Goal: Task Accomplishment & Management: Complete application form

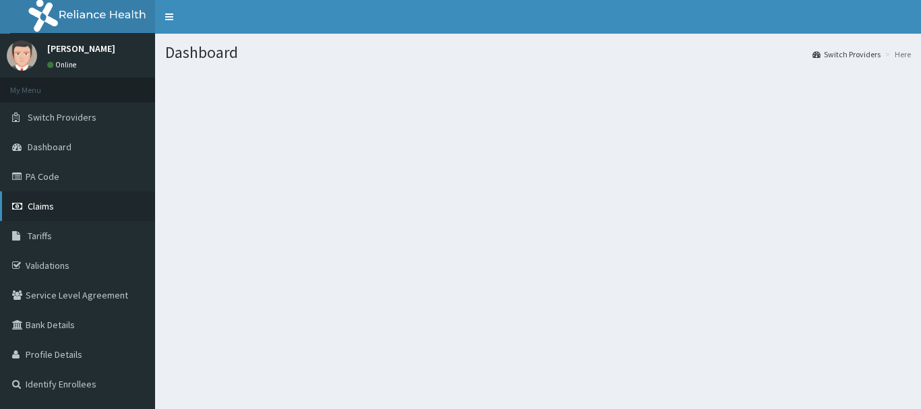
click at [43, 203] on span "Claims" at bounding box center [41, 206] width 26 height 12
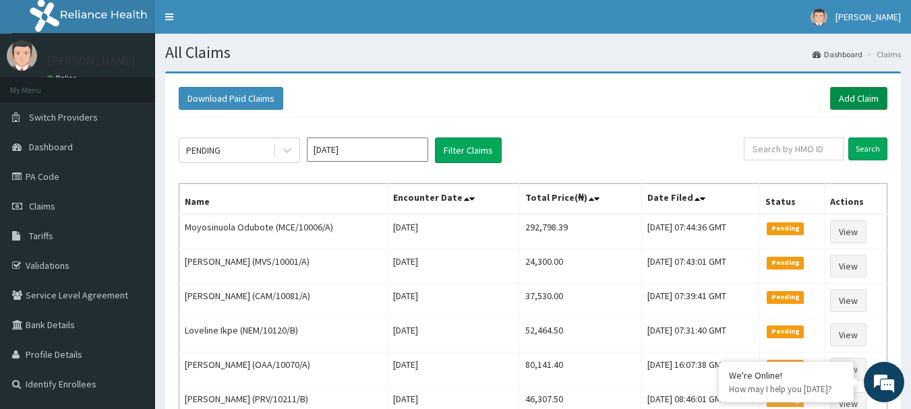
click at [879, 97] on link "Add Claim" at bounding box center [858, 98] width 57 height 23
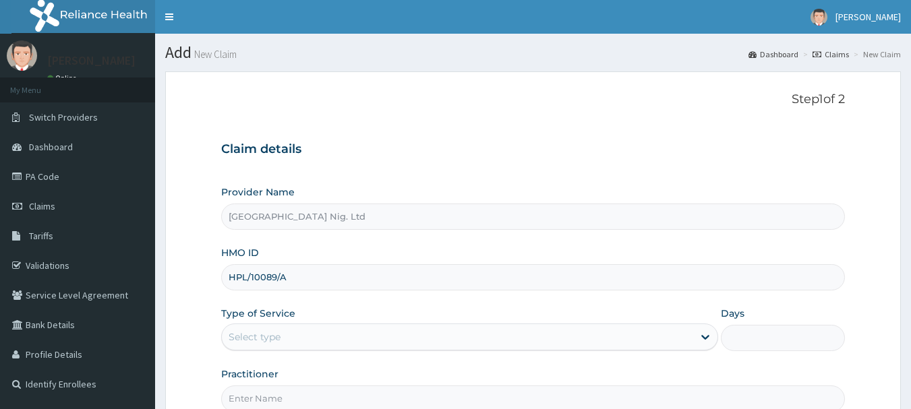
scroll to position [145, 0]
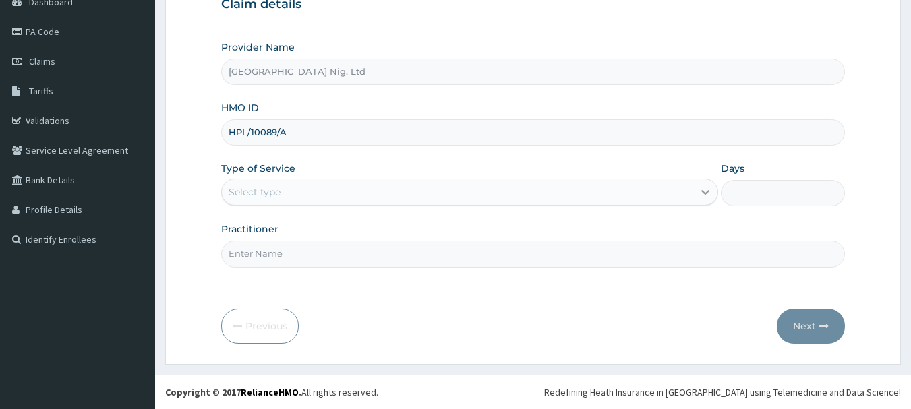
type input "HPL/10089/A"
click at [702, 188] on icon at bounding box center [704, 191] width 13 height 13
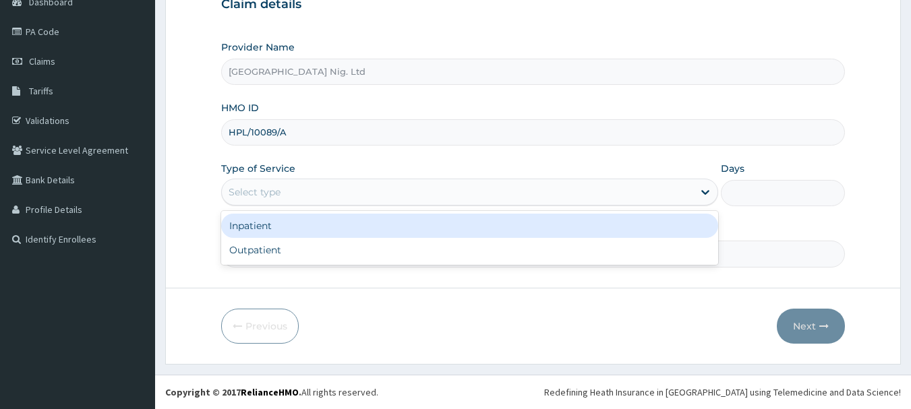
click at [353, 227] on div "Inpatient" at bounding box center [469, 226] width 497 height 24
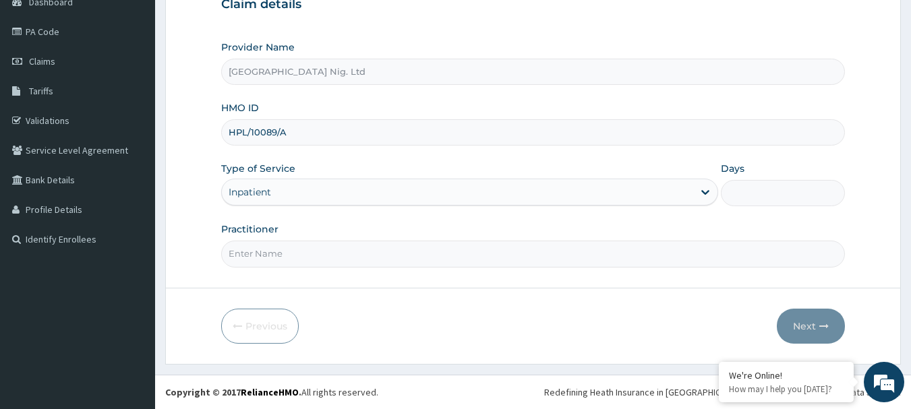
click at [759, 193] on input "Days" at bounding box center [783, 193] width 124 height 26
type input "1"
click at [477, 259] on input "Practitioner" at bounding box center [533, 254] width 624 height 26
type input "DR AYENI"
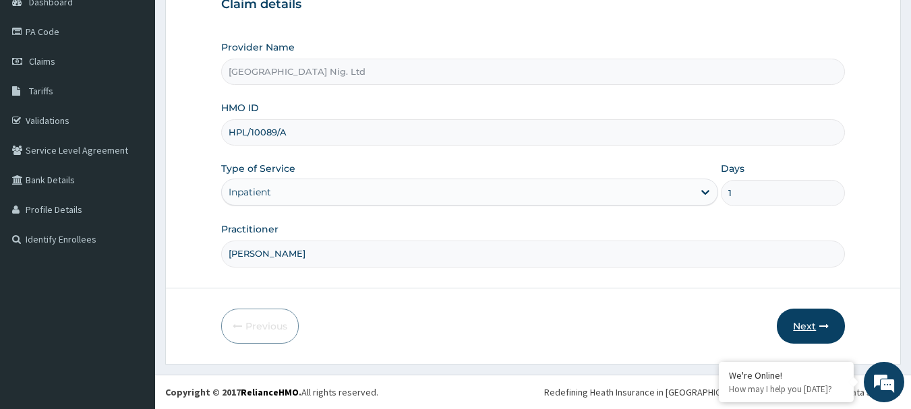
click at [816, 332] on button "Next" at bounding box center [811, 326] width 68 height 35
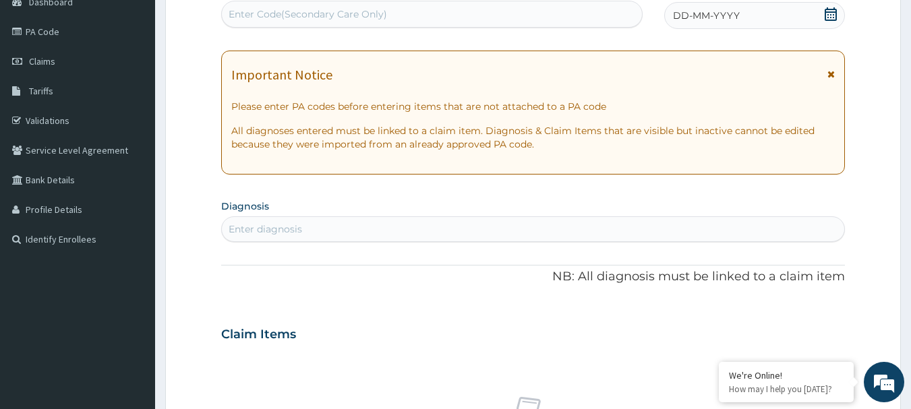
click at [434, 7] on div "Enter Code(Secondary Care Only)" at bounding box center [432, 14] width 421 height 22
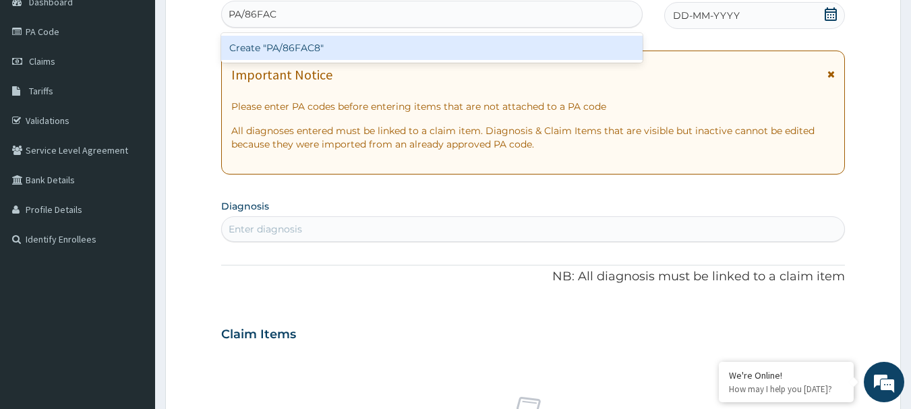
type input "PA/86FAC8"
click at [296, 48] on div "Create "PA/86FAC8"" at bounding box center [432, 48] width 422 height 24
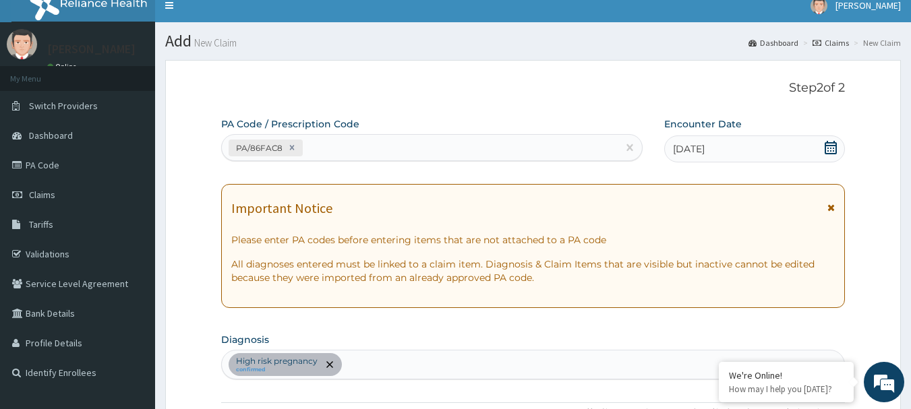
scroll to position [10, 0]
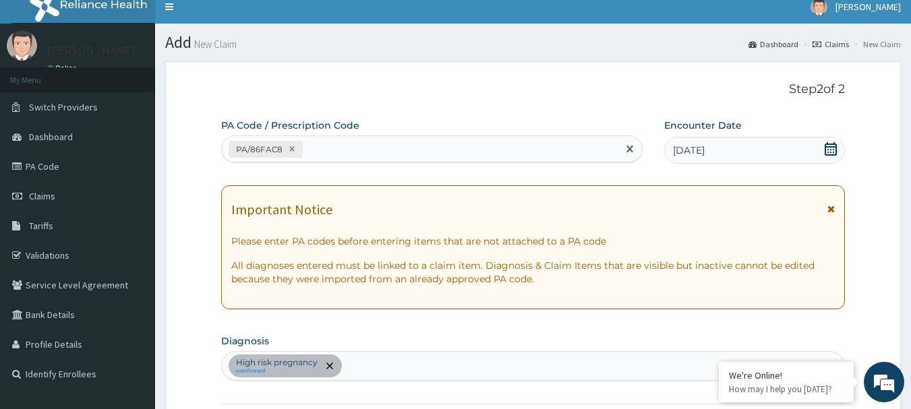
click at [380, 149] on div "PA/86FAC8" at bounding box center [420, 149] width 396 height 22
type input "PA/54047D"
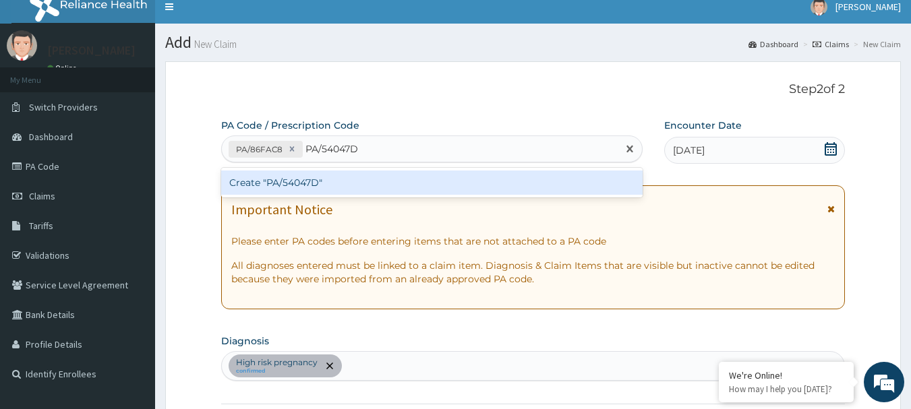
click at [274, 187] on div "Create "PA/54047D"" at bounding box center [432, 183] width 422 height 24
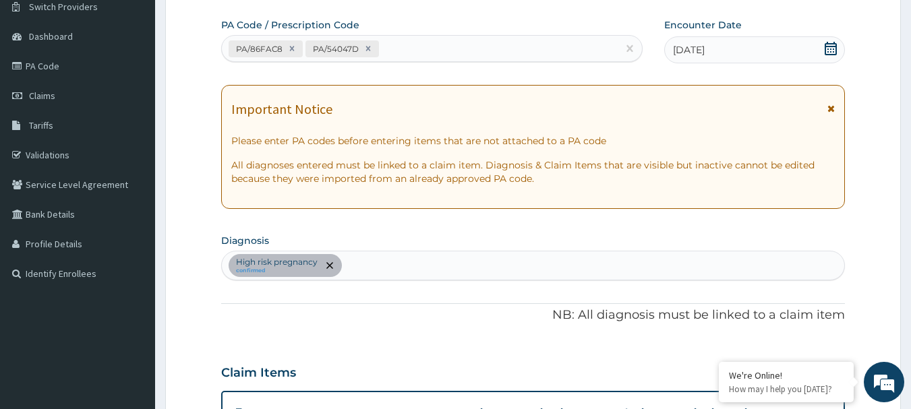
scroll to position [92, 0]
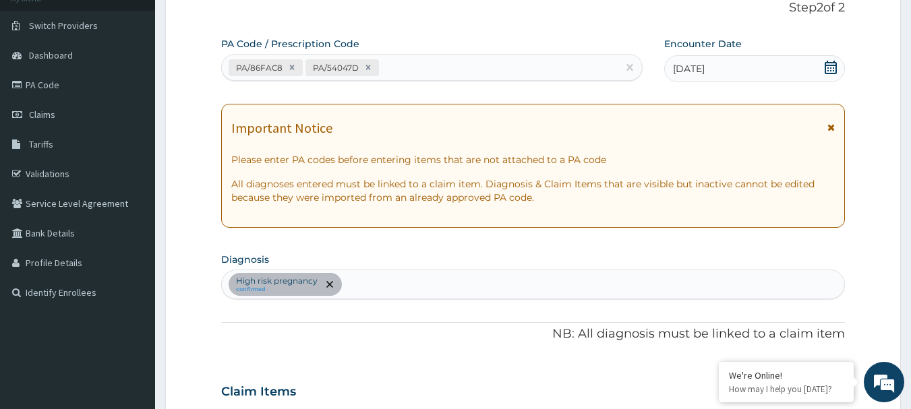
click at [457, 63] on div "PA/86FAC8 PA/54047D" at bounding box center [420, 68] width 396 height 22
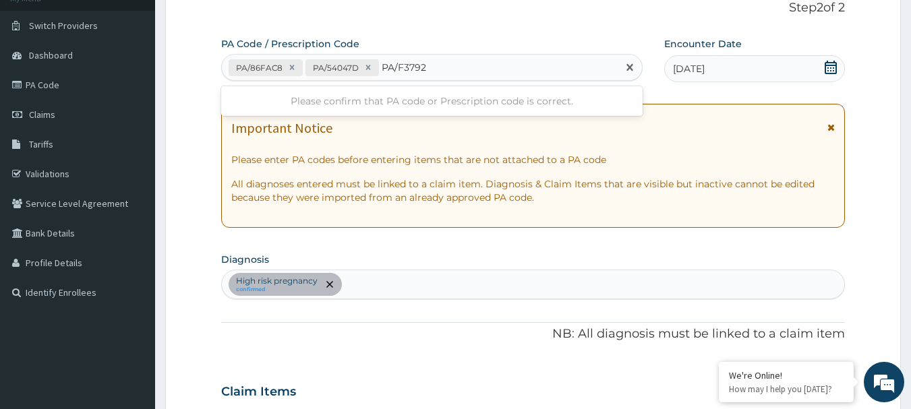
type input "PA/F37922"
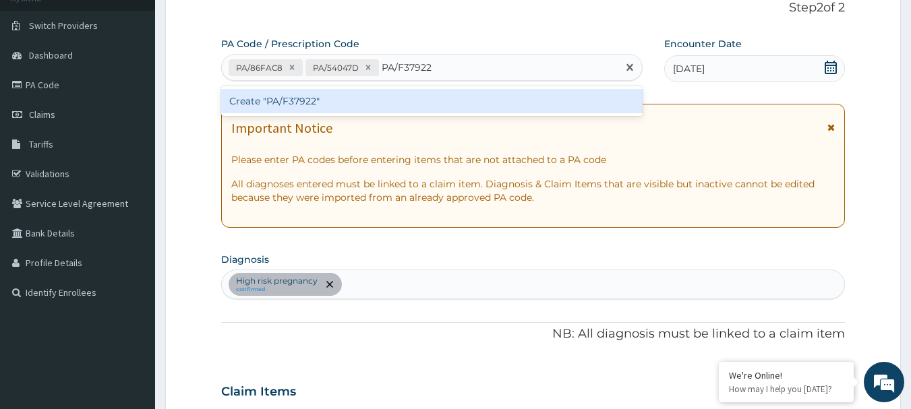
click at [272, 103] on div "Create "PA/F37922"" at bounding box center [432, 101] width 422 height 24
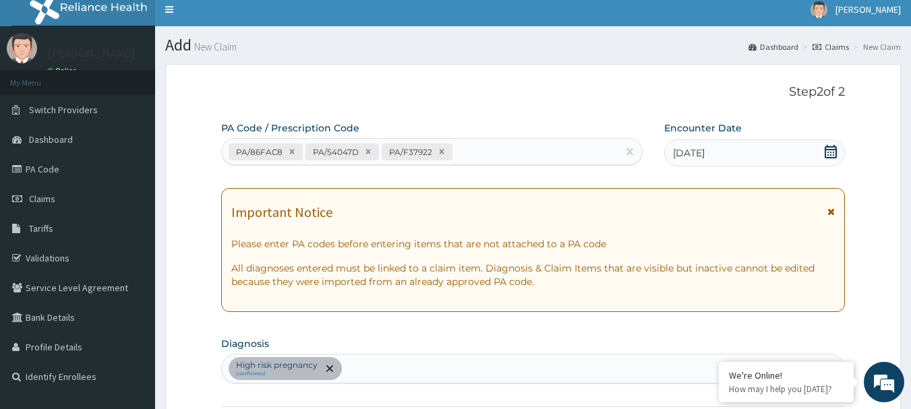
scroll to position [0, 0]
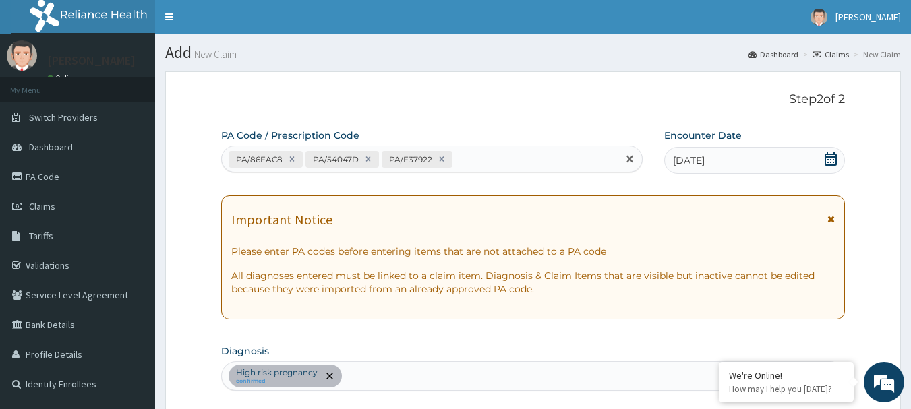
click at [473, 163] on div "PA/86FAC8 PA/54047D PA/F37922" at bounding box center [420, 159] width 396 height 22
type input "PA/4C970C"
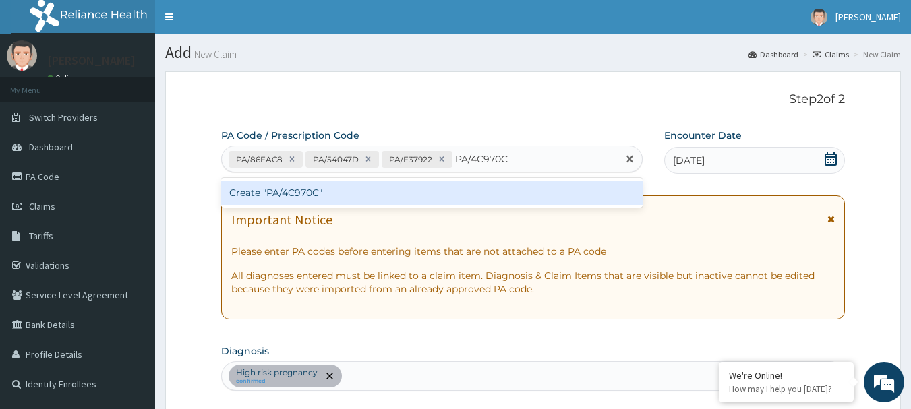
click at [298, 191] on div "Create "PA/4C970C"" at bounding box center [432, 193] width 422 height 24
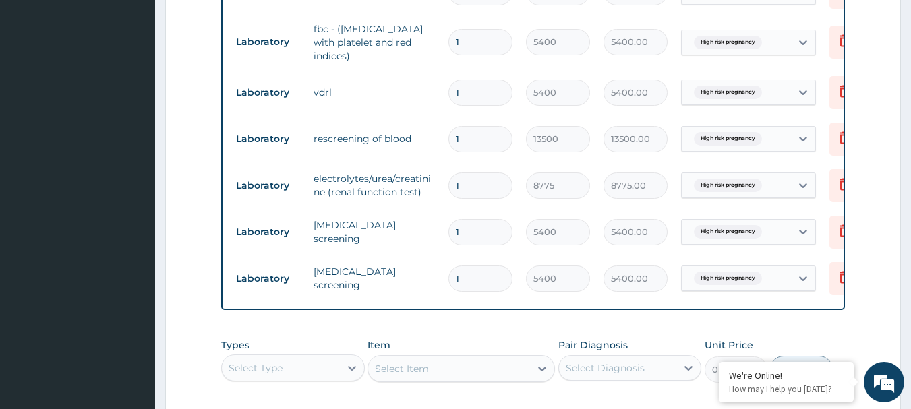
scroll to position [1738, 0]
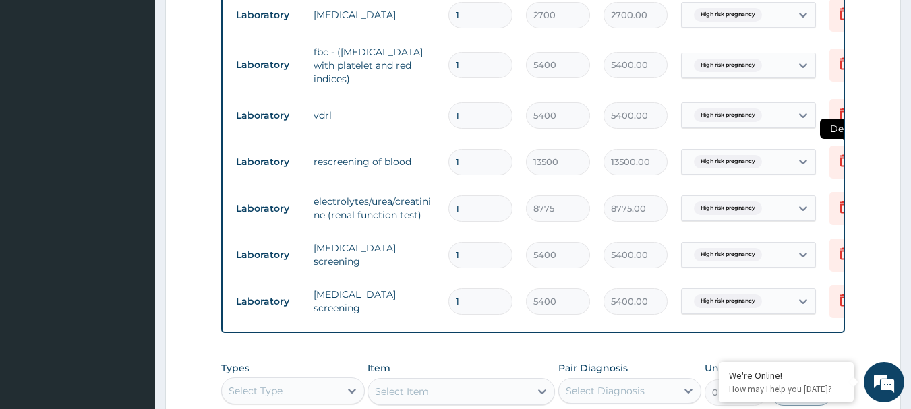
click at [834, 146] on icon at bounding box center [844, 162] width 30 height 33
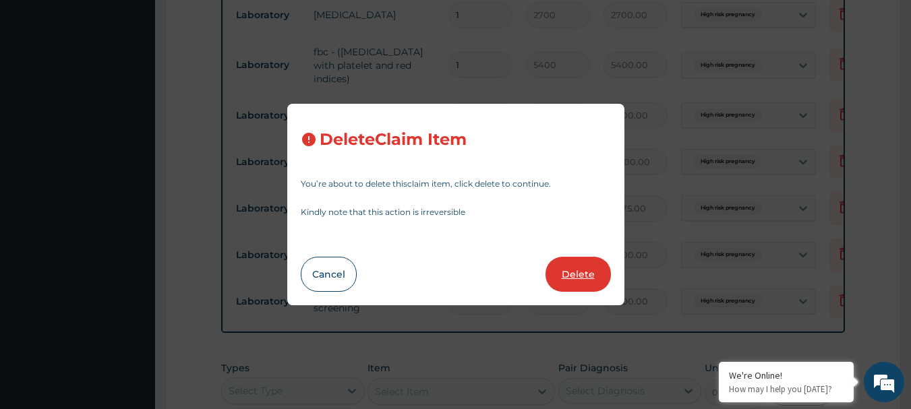
click at [588, 282] on button "Delete" at bounding box center [577, 274] width 65 height 35
type input "8775"
type input "8775.00"
type input "5400"
type input "5400.00"
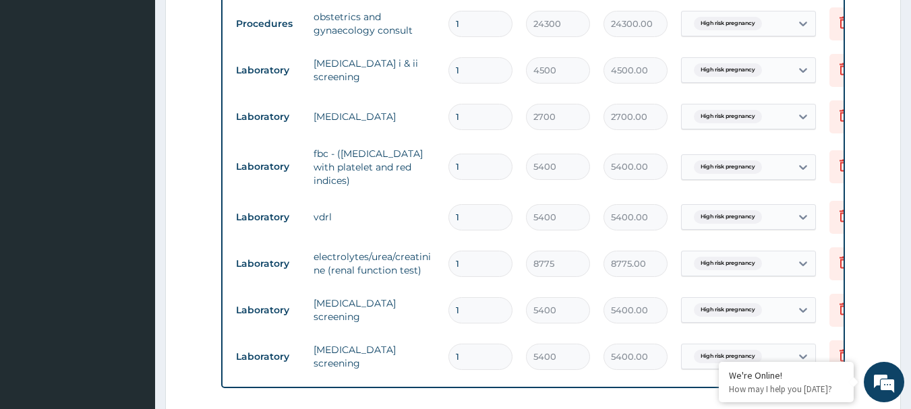
scroll to position [1604, 0]
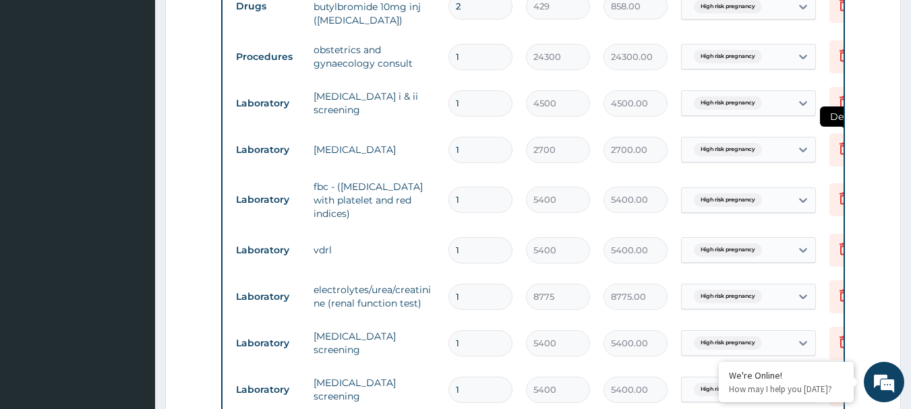
click at [839, 140] on icon at bounding box center [844, 148] width 16 height 16
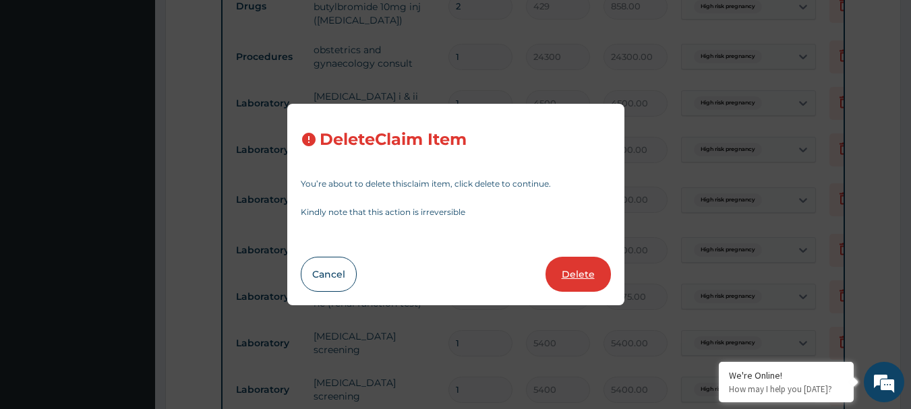
click at [591, 274] on button "Delete" at bounding box center [577, 274] width 65 height 35
type input "5400"
type input "5400.00"
type input "8775"
type input "8775.00"
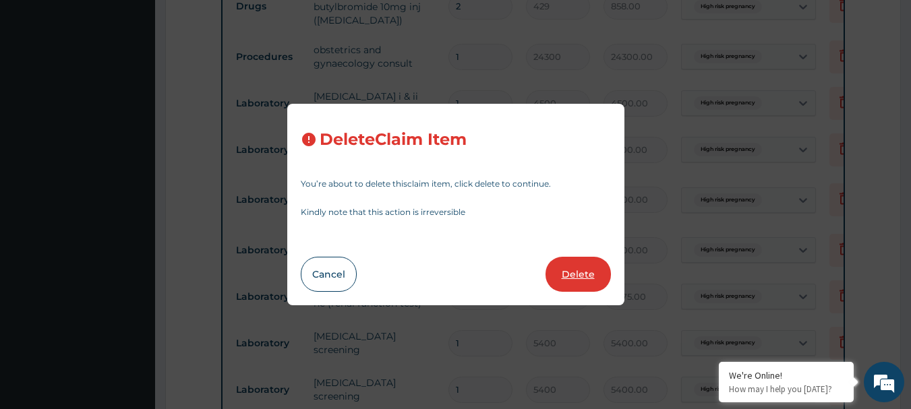
type input "5400"
type input "5400.00"
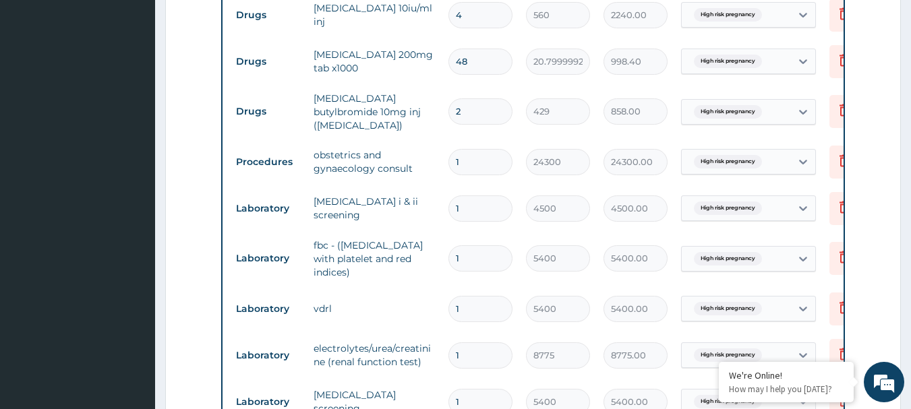
scroll to position [1469, 0]
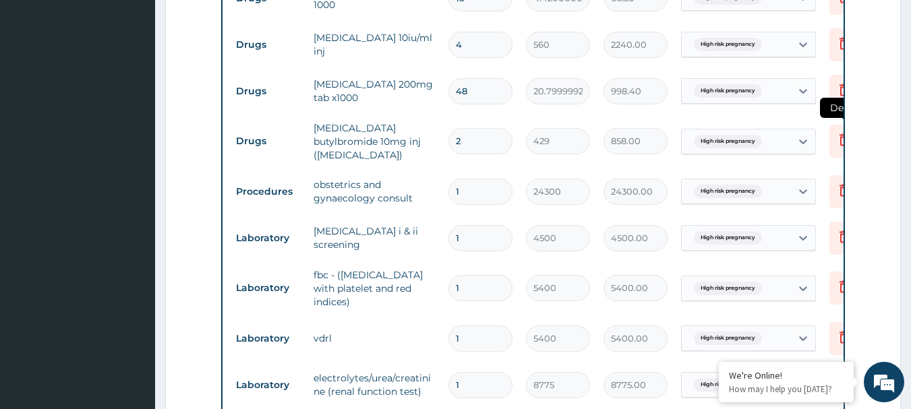
click at [832, 125] on icon at bounding box center [844, 141] width 30 height 33
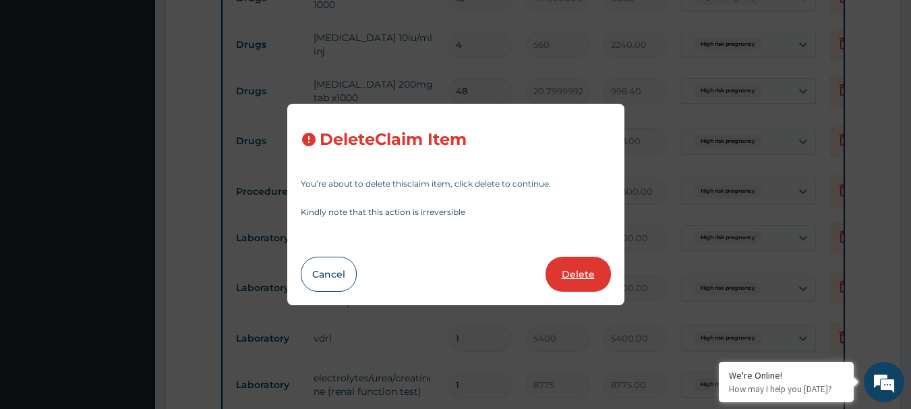
click at [570, 272] on button "Delete" at bounding box center [577, 274] width 65 height 35
type input "1"
type input "24300"
type input "24300.00"
type input "4500"
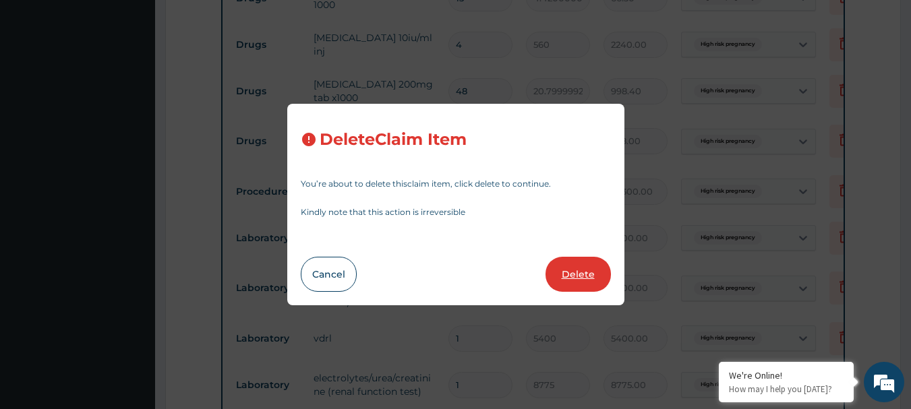
type input "4500.00"
type input "5400"
type input "5400.00"
type input "8775"
type input "8775.00"
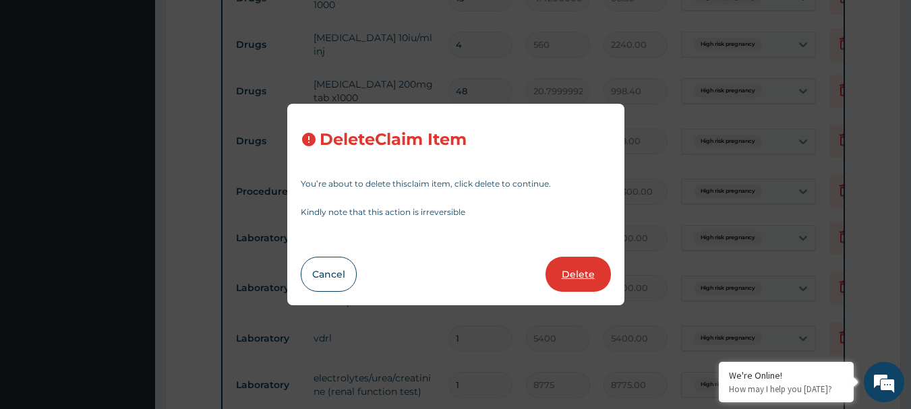
type input "5400"
type input "5400.00"
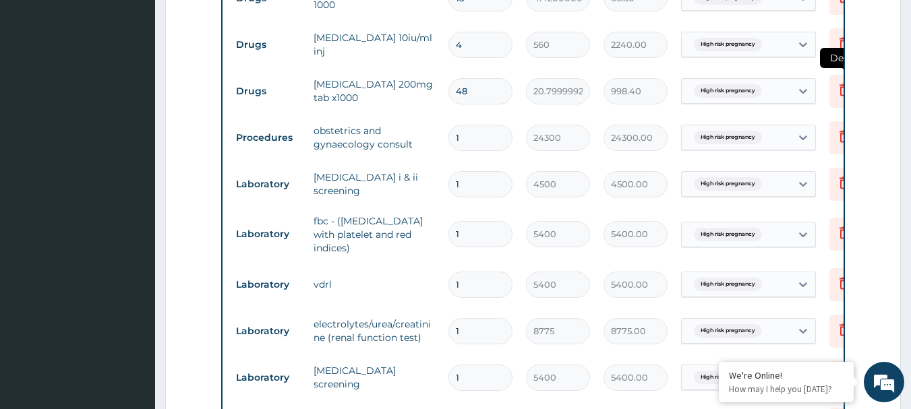
click at [838, 82] on icon at bounding box center [844, 90] width 16 height 16
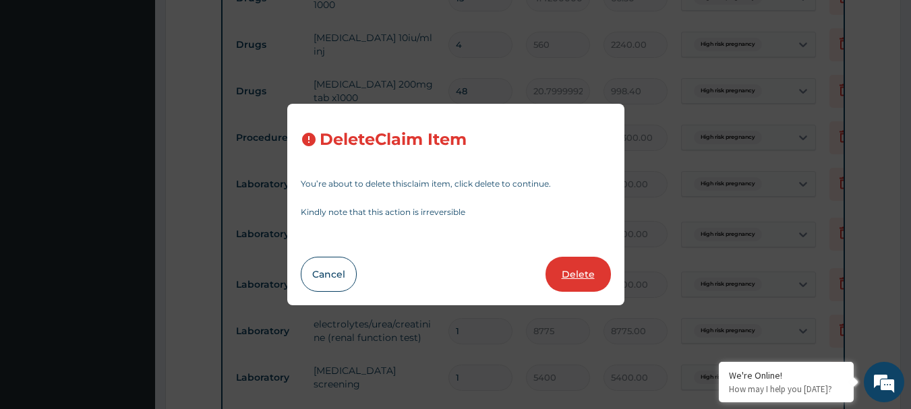
click at [587, 270] on button "Delete" at bounding box center [577, 274] width 65 height 35
type input "1"
type input "24300"
type input "24300.00"
type input "4500"
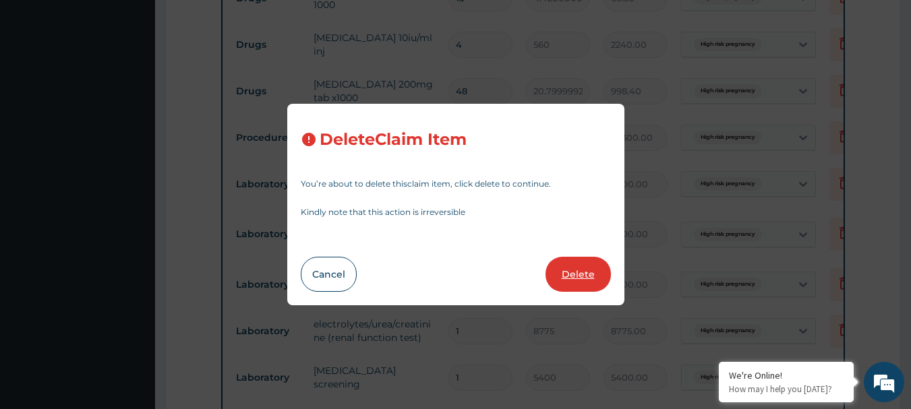
type input "4500.00"
type input "5400"
type input "5400.00"
type input "8775"
type input "8775.00"
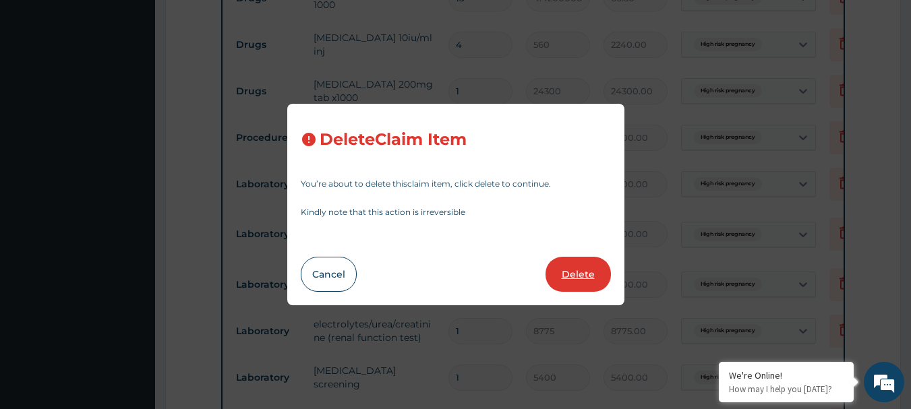
type input "5400"
type input "5400.00"
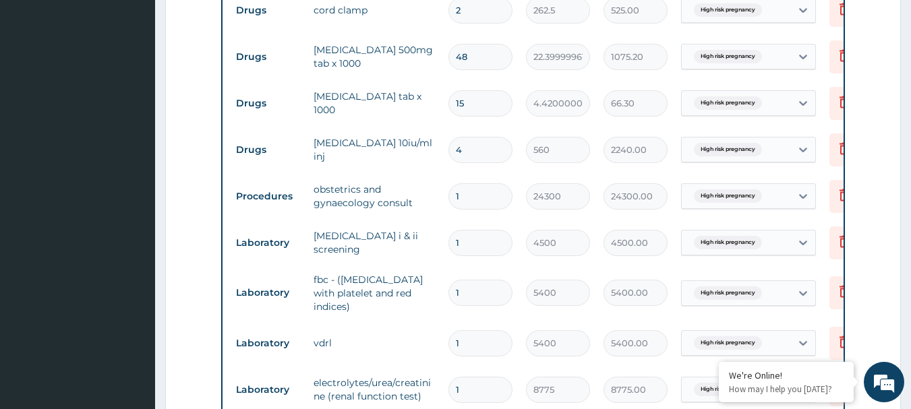
scroll to position [1334, 0]
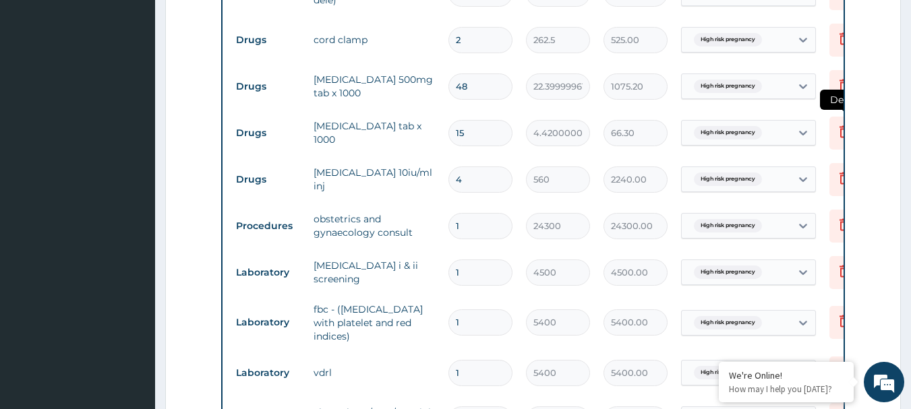
click at [834, 117] on icon at bounding box center [844, 133] width 30 height 33
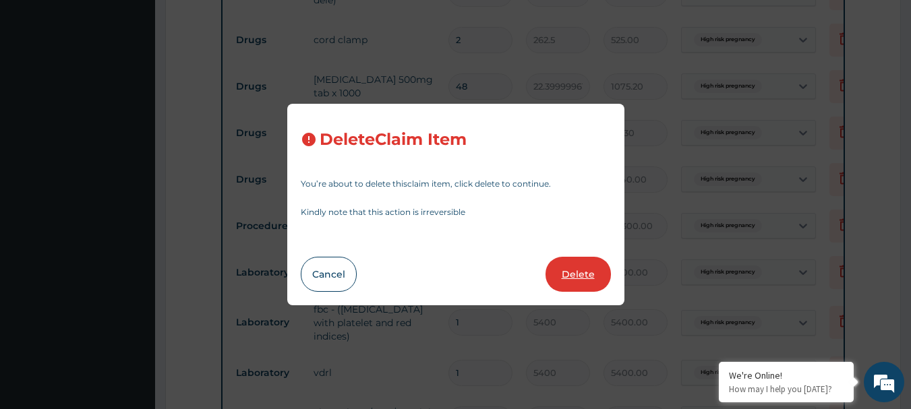
click at [599, 276] on button "Delete" at bounding box center [577, 274] width 65 height 35
type input "4"
type input "560"
type input "2240.00"
type input "1"
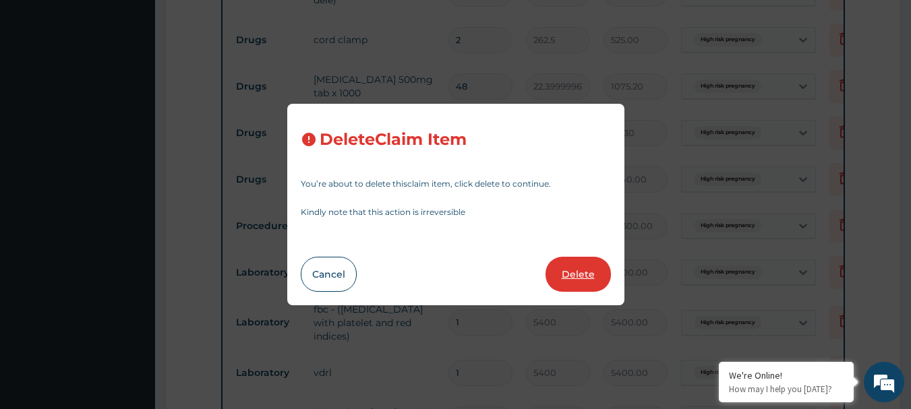
type input "24300"
type input "24300.00"
type input "4500"
type input "4500.00"
type input "5400"
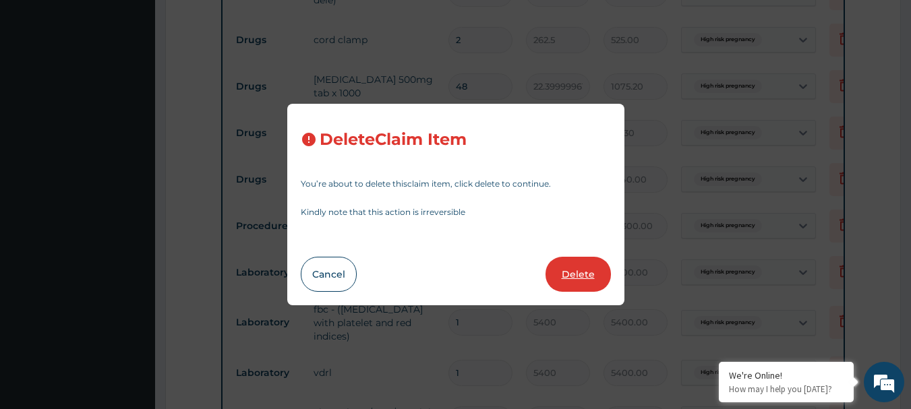
type input "5400.00"
type input "8775"
type input "8775.00"
type input "5400"
type input "5400.00"
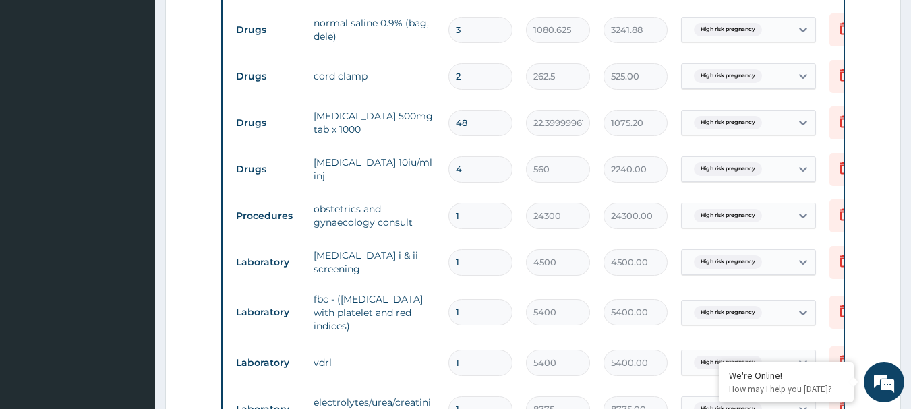
scroll to position [1267, 0]
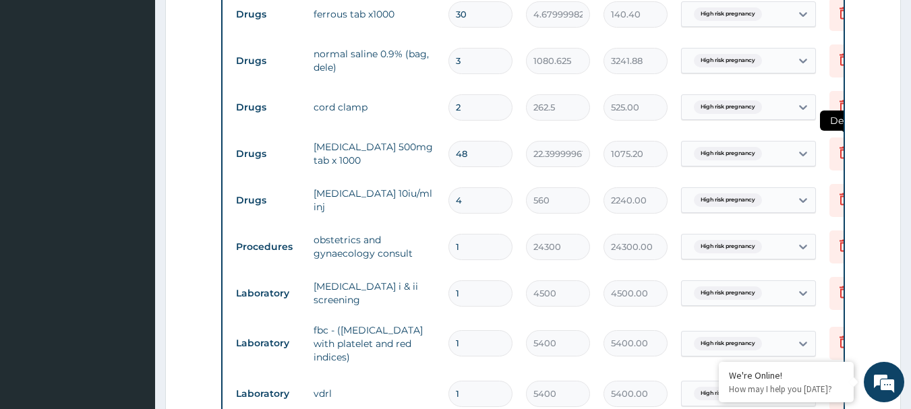
click at [834, 138] on icon at bounding box center [844, 154] width 30 height 33
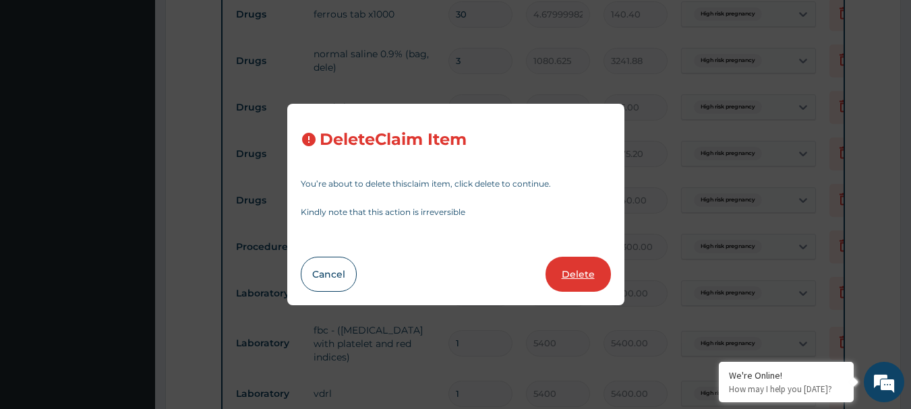
click at [579, 272] on button "Delete" at bounding box center [577, 274] width 65 height 35
type input "4"
type input "560"
type input "2240.00"
type input "1"
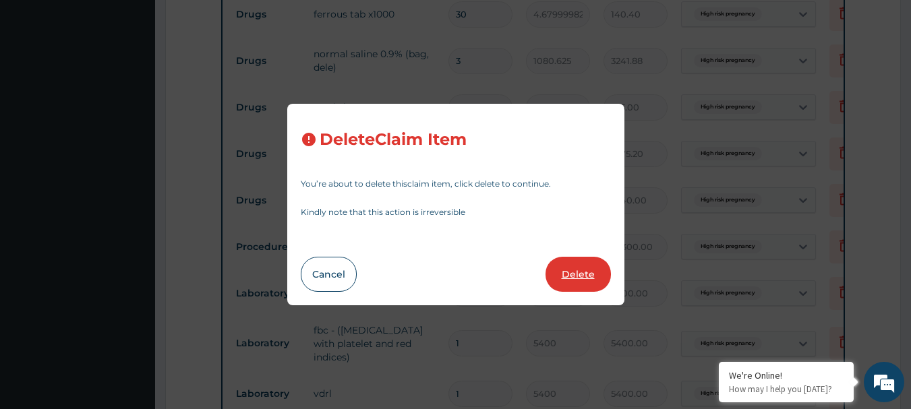
type input "24300"
type input "24300.00"
type input "4500"
type input "4500.00"
type input "5400"
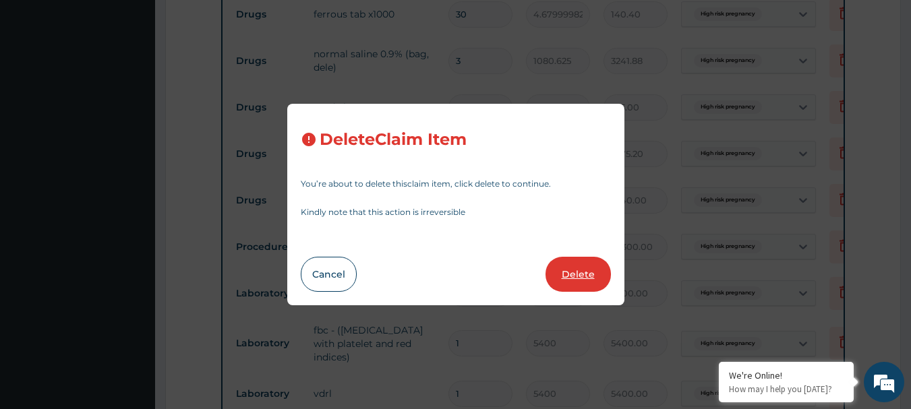
type input "5400.00"
type input "8775"
type input "8775.00"
type input "5400"
type input "5400.00"
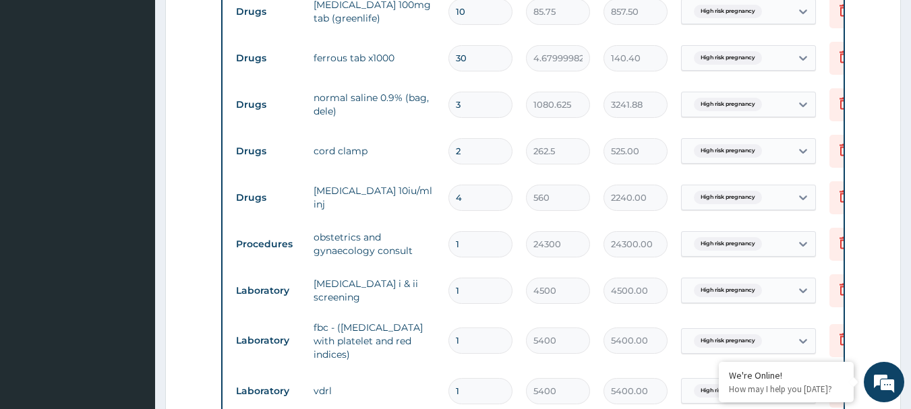
scroll to position [1199, 0]
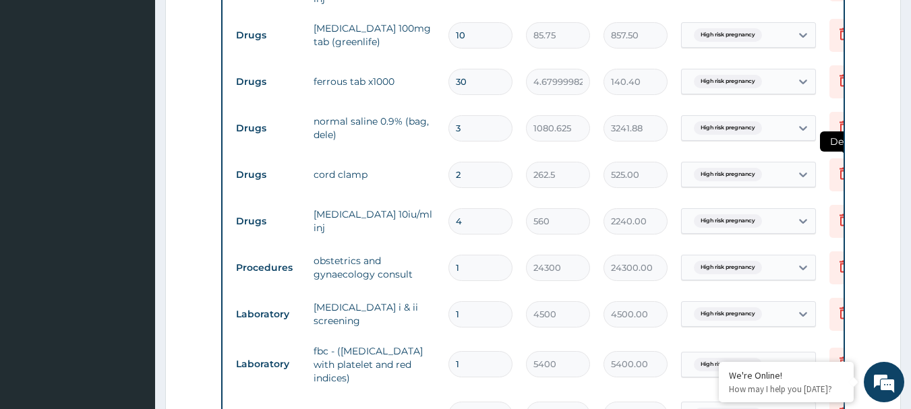
click at [836, 165] on icon at bounding box center [844, 173] width 16 height 16
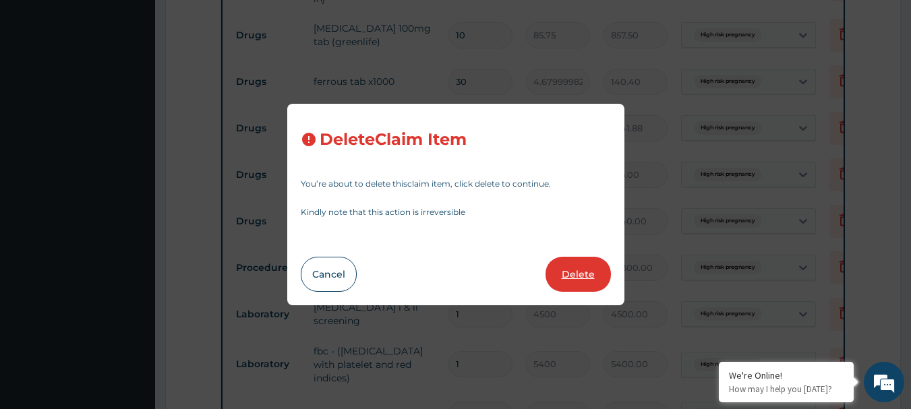
click at [606, 278] on button "Delete" at bounding box center [577, 274] width 65 height 35
type input "4"
type input "560"
type input "2240.00"
type input "1"
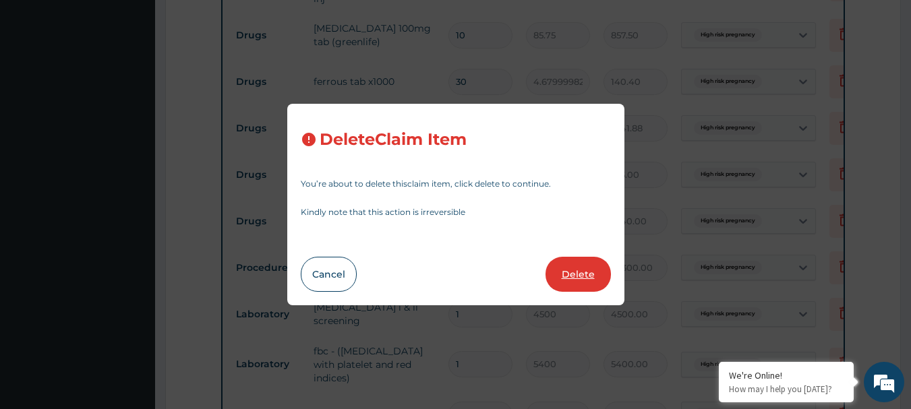
type input "24300"
type input "24300.00"
type input "4500"
type input "4500.00"
type input "5400"
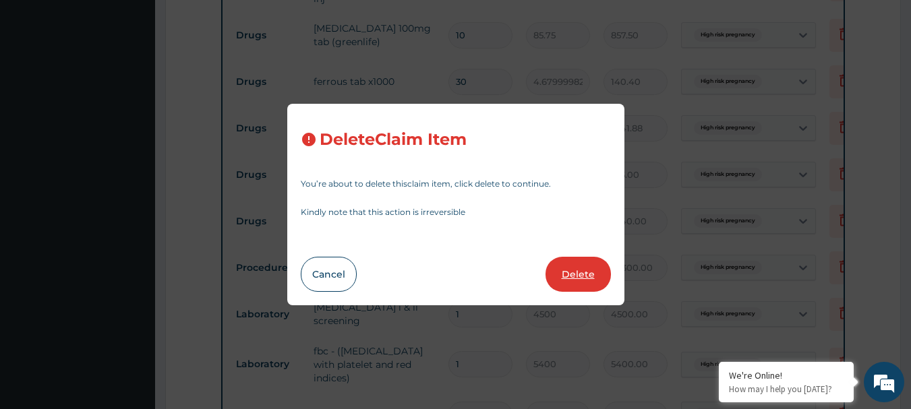
type input "5400.00"
type input "8775"
type input "8775.00"
type input "5400"
type input "5400.00"
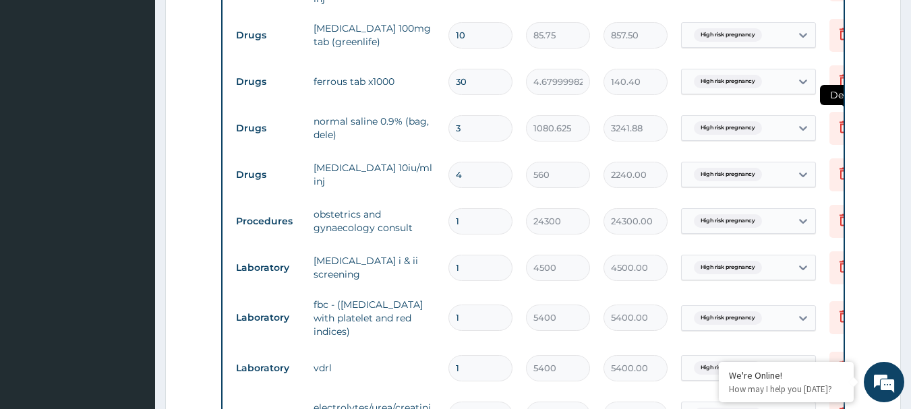
click at [839, 119] on icon at bounding box center [844, 127] width 16 height 16
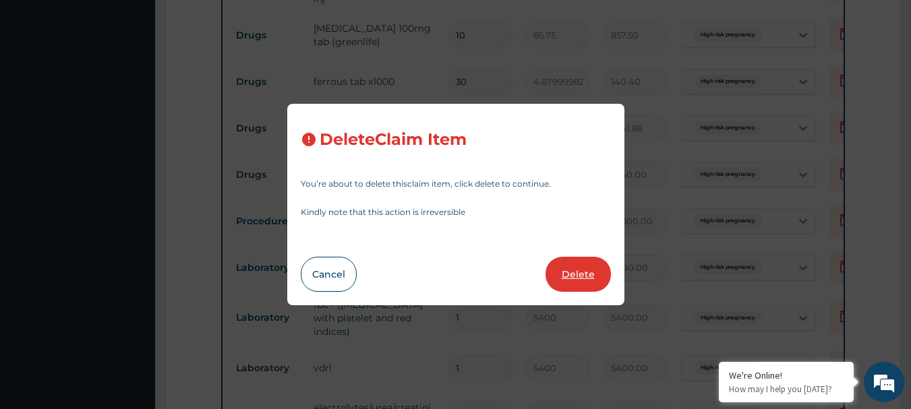
click at [592, 274] on button "Delete" at bounding box center [577, 274] width 65 height 35
type input "4"
type input "560"
type input "2240.00"
type input "1"
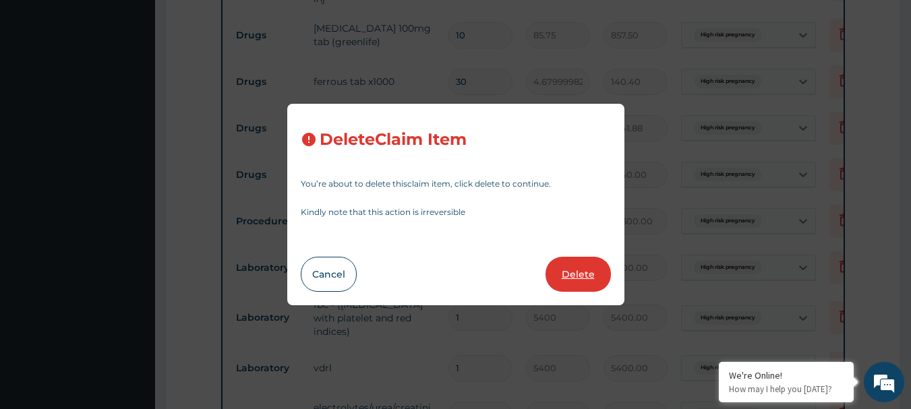
type input "24300"
type input "24300.00"
type input "4500"
type input "4500.00"
type input "5400"
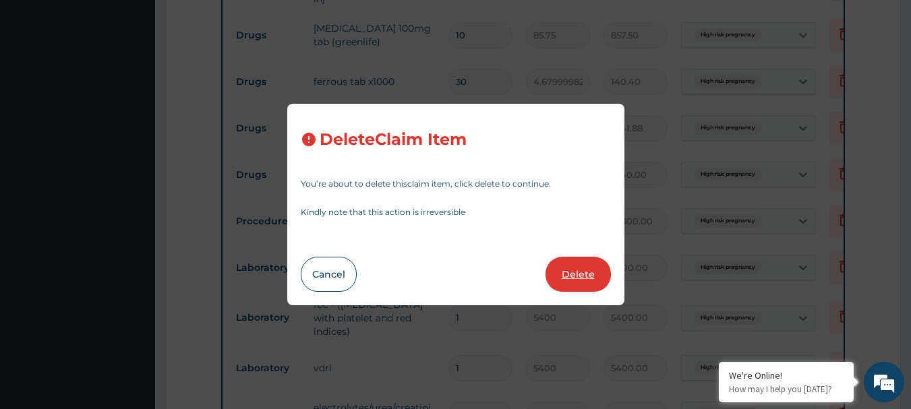
type input "5400.00"
type input "8775"
type input "8775.00"
type input "5400"
type input "5400.00"
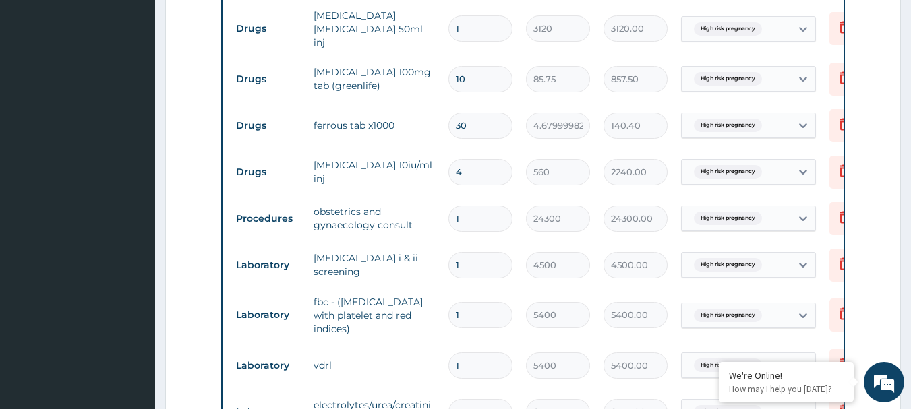
scroll to position [1132, 0]
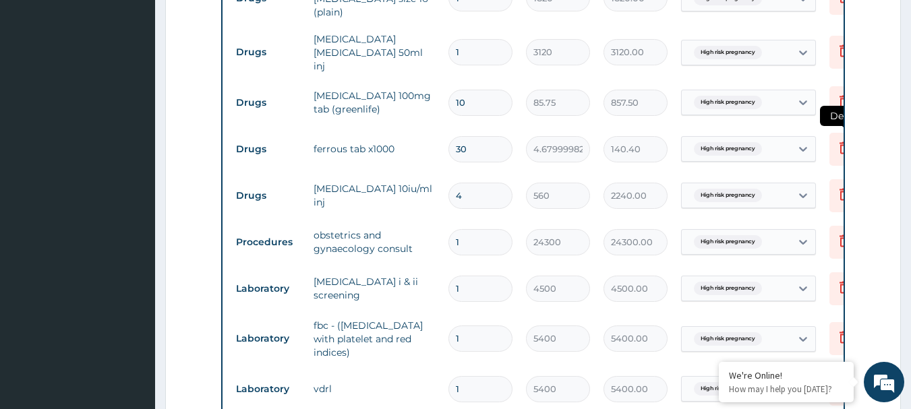
click at [838, 140] on icon at bounding box center [844, 148] width 16 height 16
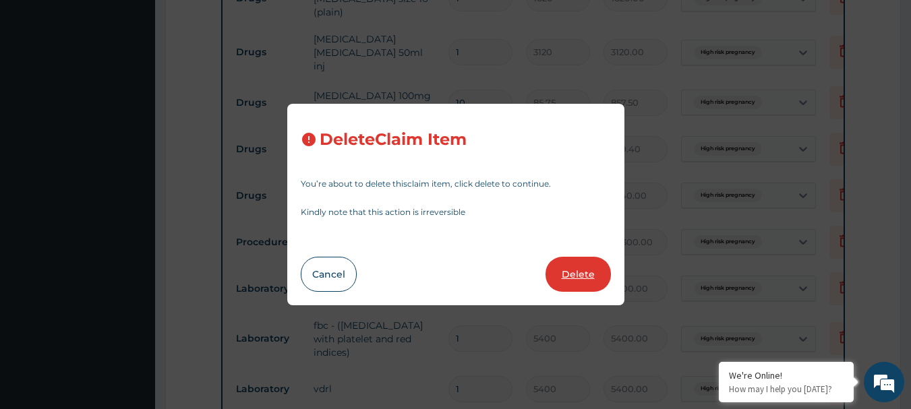
click at [594, 272] on button "Delete" at bounding box center [577, 274] width 65 height 35
type input "4"
type input "560"
type input "2240.00"
type input "1"
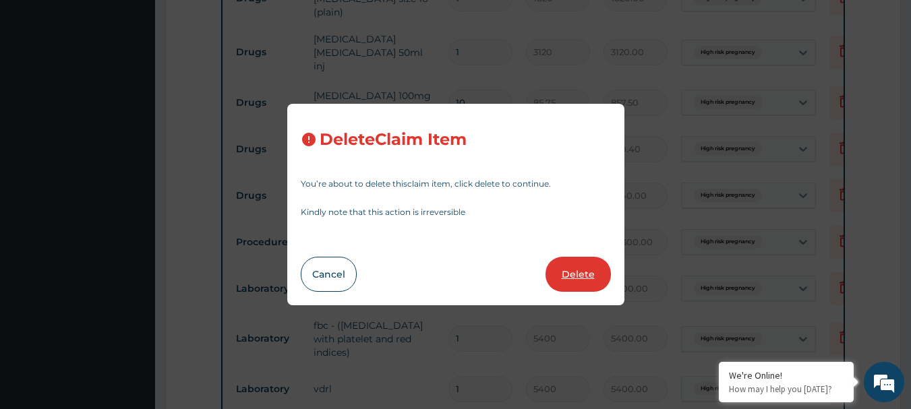
type input "24300"
type input "24300.00"
type input "4500"
type input "4500.00"
type input "5400"
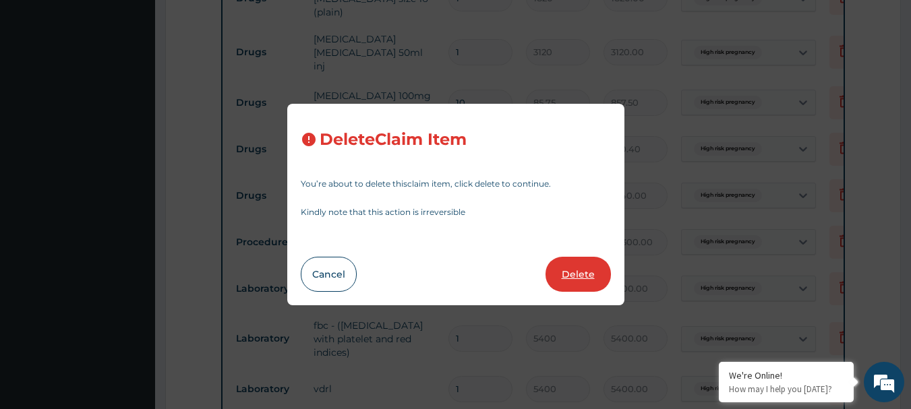
type input "5400.00"
type input "8775"
type input "8775.00"
type input "5400"
type input "5400.00"
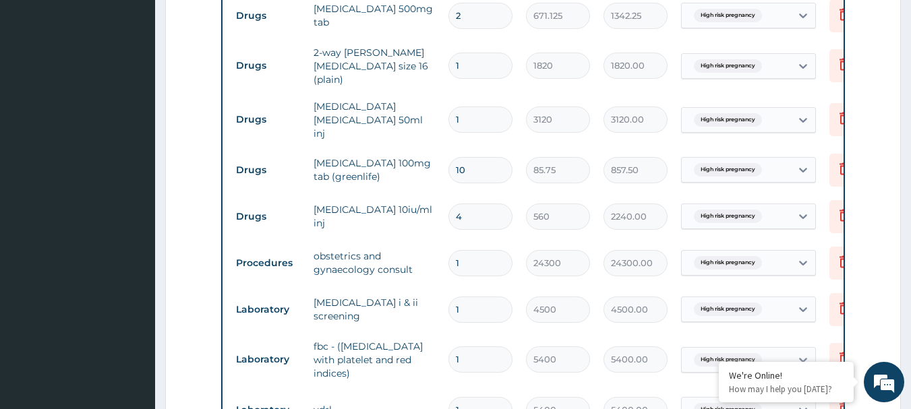
scroll to position [997, 0]
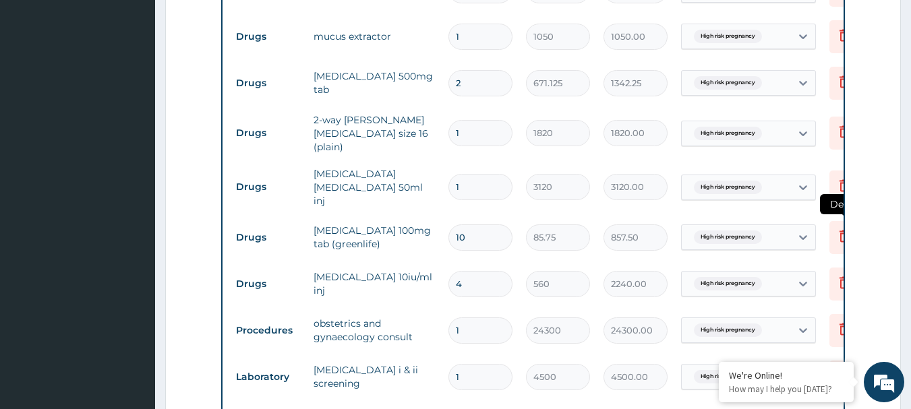
click at [839, 228] on icon at bounding box center [844, 236] width 16 height 16
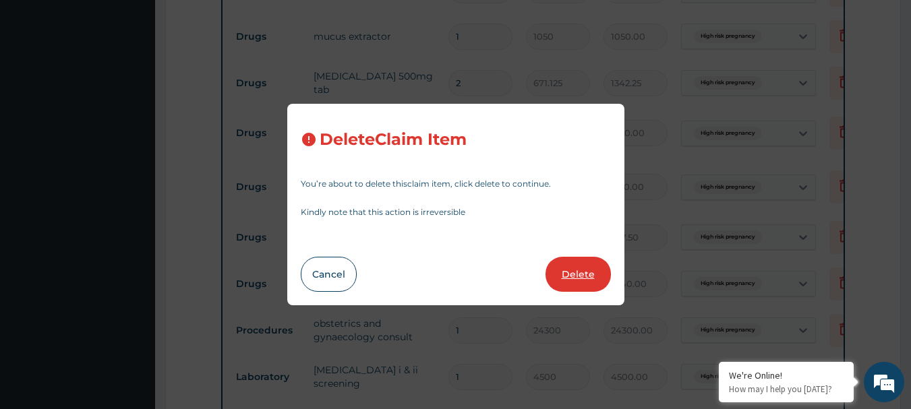
click at [578, 282] on button "Delete" at bounding box center [577, 274] width 65 height 35
type input "4"
type input "560"
type input "2240.00"
type input "1"
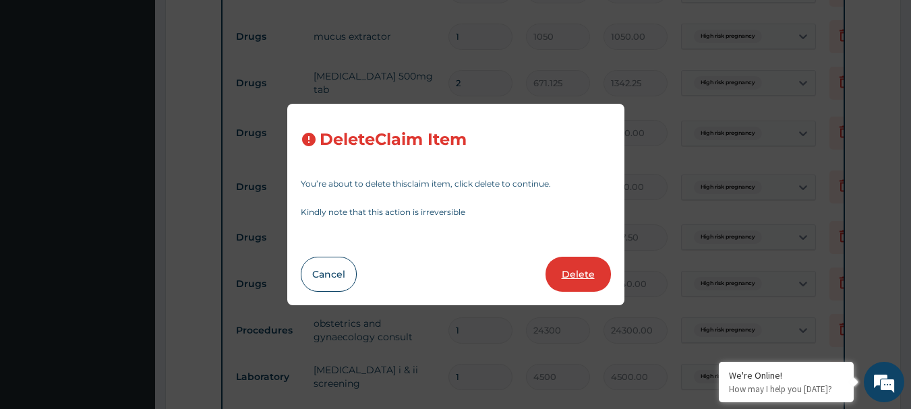
type input "24300"
type input "24300.00"
type input "4500"
type input "4500.00"
type input "5400"
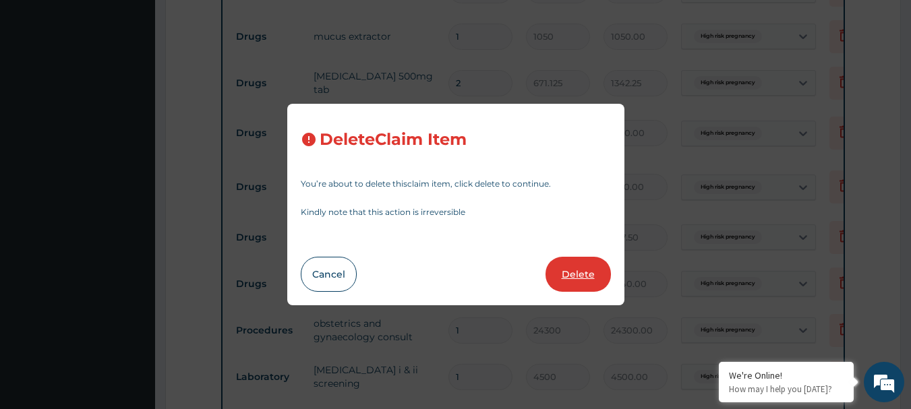
type input "5400.00"
type input "8775"
type input "8775.00"
type input "5400"
type input "5400.00"
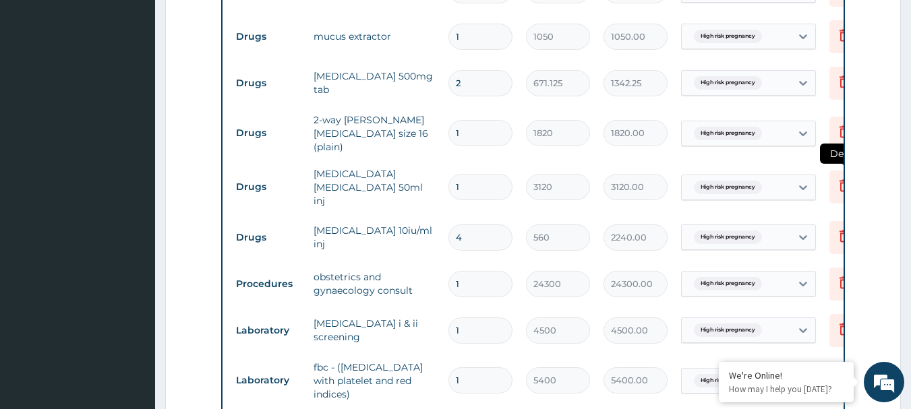
click at [836, 177] on icon at bounding box center [844, 185] width 16 height 16
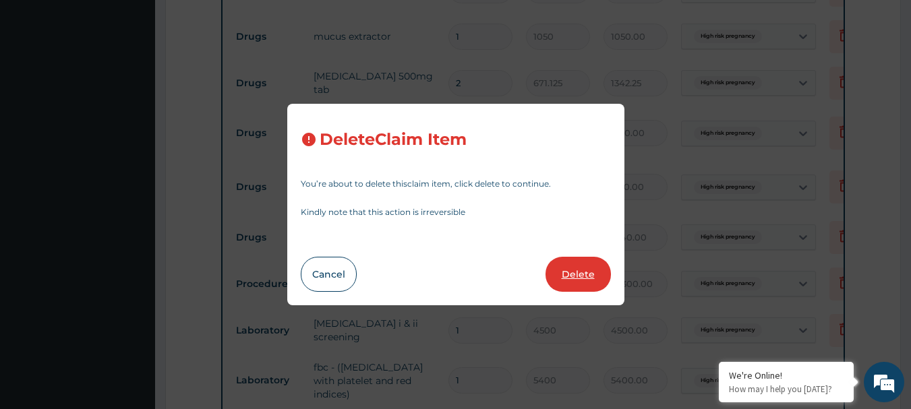
click at [586, 274] on button "Delete" at bounding box center [577, 274] width 65 height 35
type input "4"
type input "560"
type input "2240.00"
type input "1"
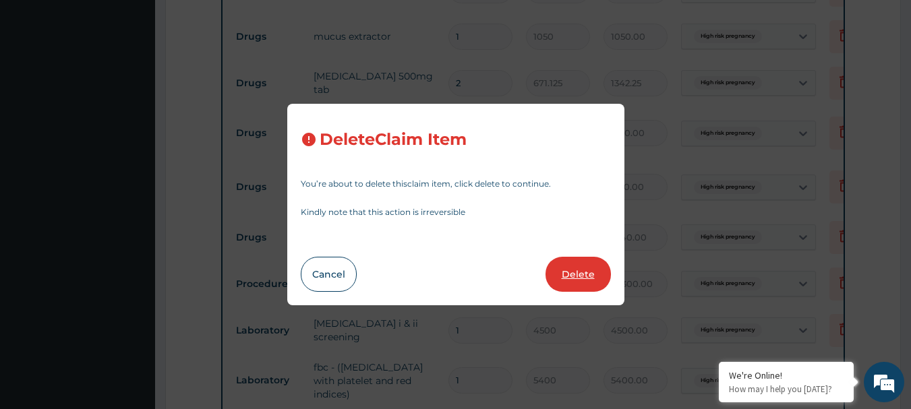
type input "24300"
type input "24300.00"
type input "4500"
type input "4500.00"
type input "5400"
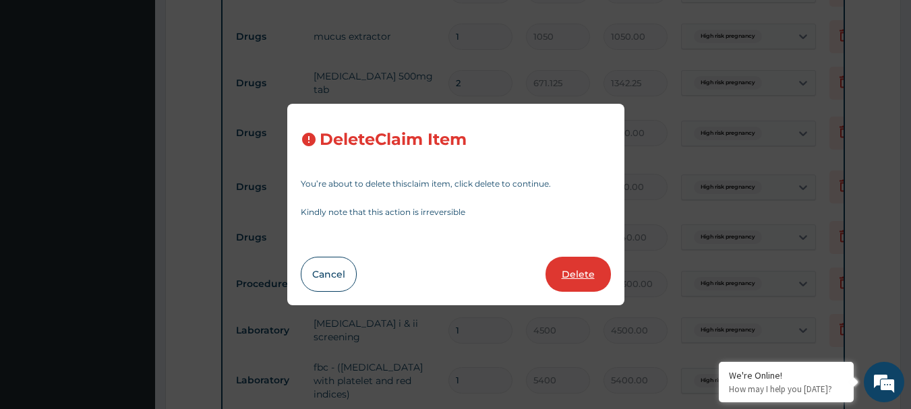
type input "5400.00"
type input "8775"
type input "8775.00"
type input "5400"
type input "5400.00"
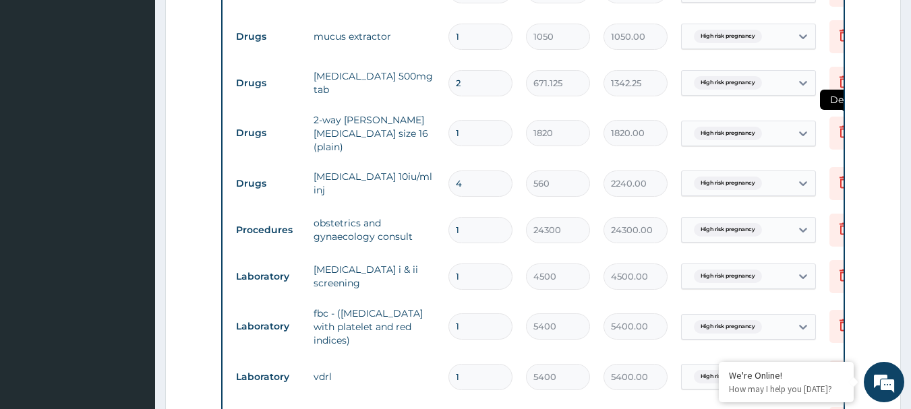
click at [834, 127] on icon at bounding box center [844, 133] width 30 height 33
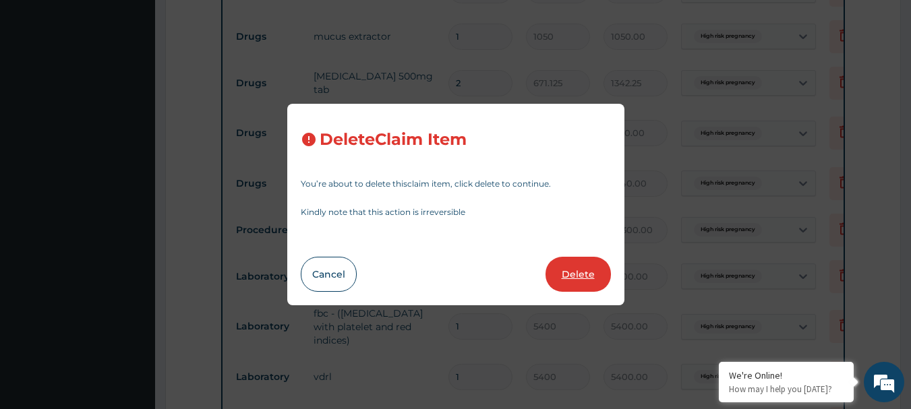
click at [581, 270] on button "Delete" at bounding box center [577, 274] width 65 height 35
type input "4"
type input "560"
type input "2240.00"
type input "1"
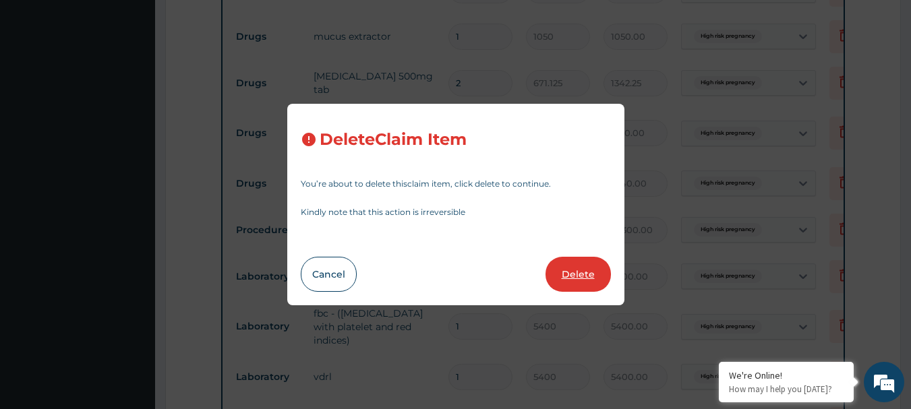
type input "24300"
type input "24300.00"
type input "4500"
type input "4500.00"
type input "5400"
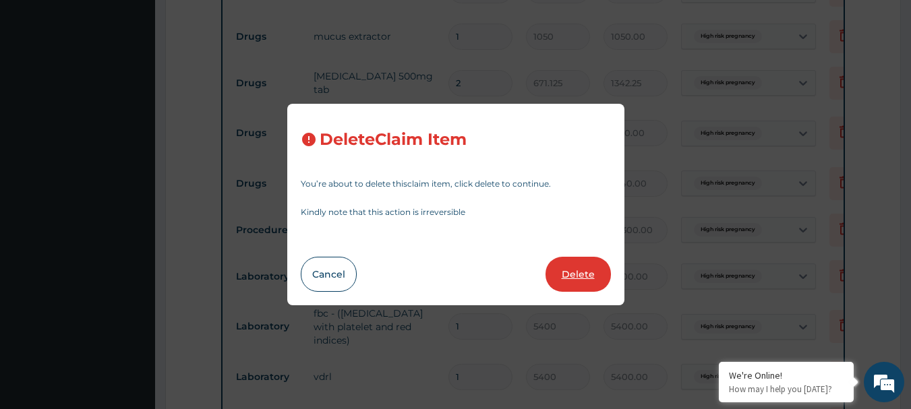
type input "5400.00"
type input "8775"
type input "8775.00"
type input "5400"
type input "5400.00"
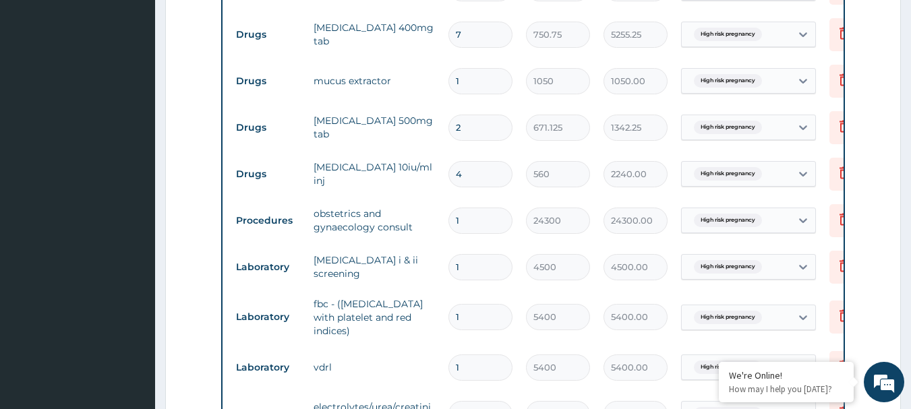
scroll to position [930, 0]
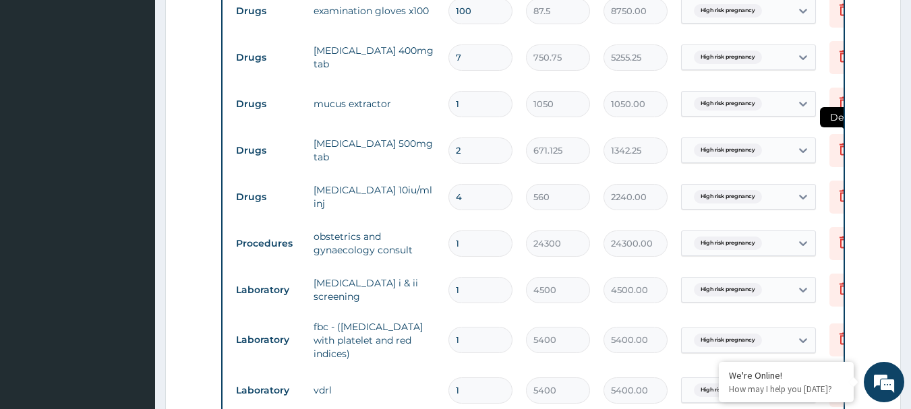
click at [833, 136] on icon at bounding box center [844, 150] width 30 height 33
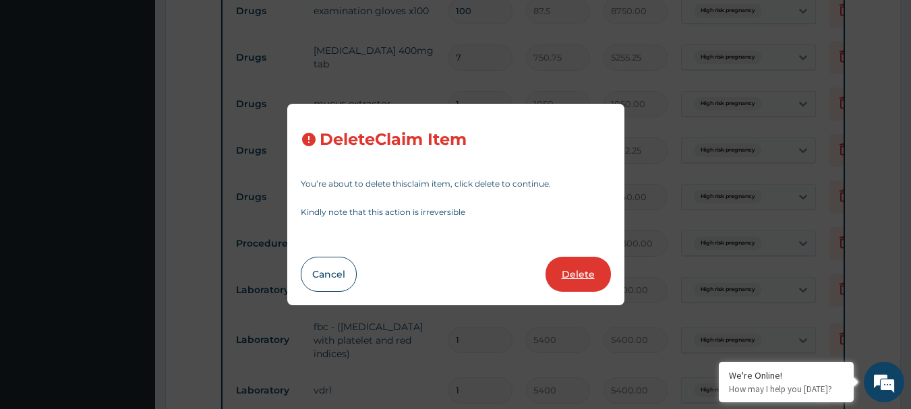
click at [568, 279] on button "Delete" at bounding box center [577, 274] width 65 height 35
type input "4"
type input "560"
type input "2240.00"
type input "1"
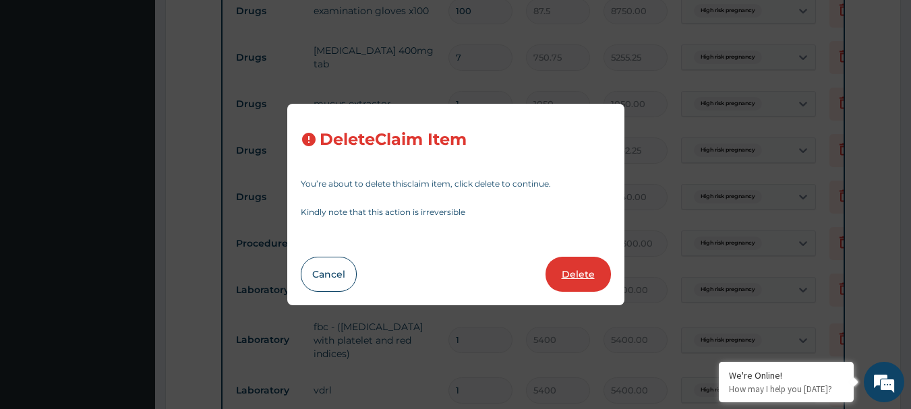
type input "24300"
type input "24300.00"
type input "4500"
type input "4500.00"
type input "5400"
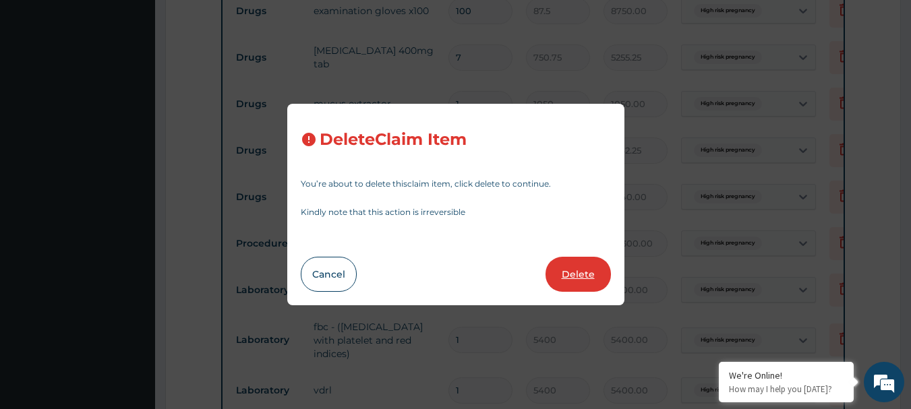
type input "5400.00"
type input "8775"
type input "8775.00"
type input "5400"
type input "5400.00"
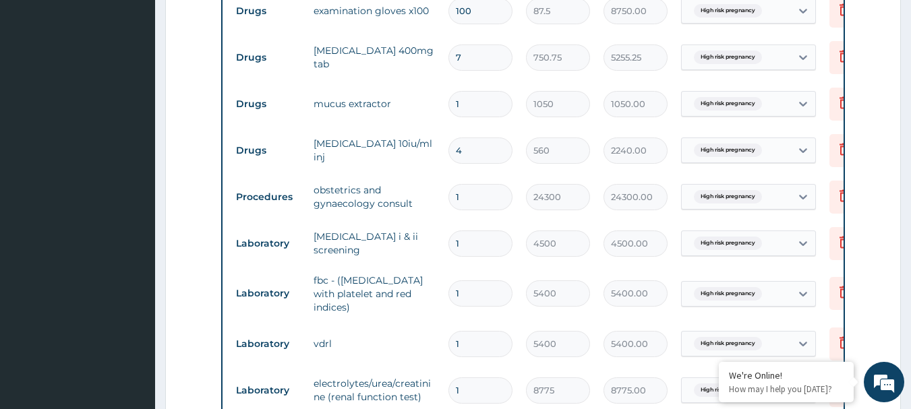
scroll to position [862, 0]
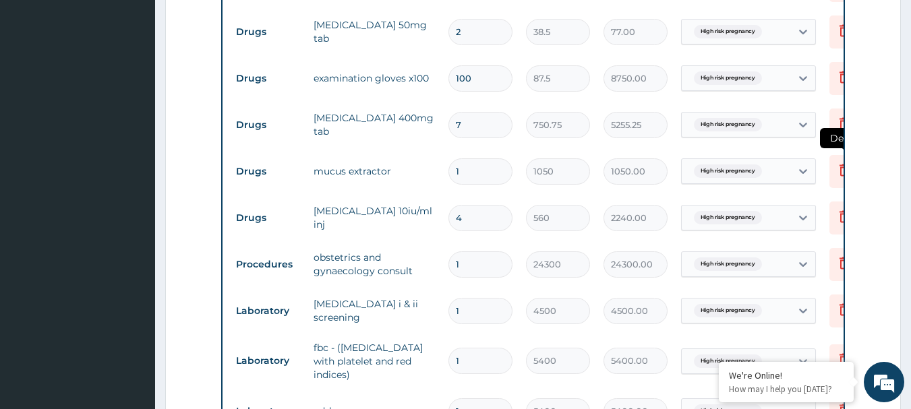
click at [833, 167] on icon at bounding box center [844, 171] width 30 height 33
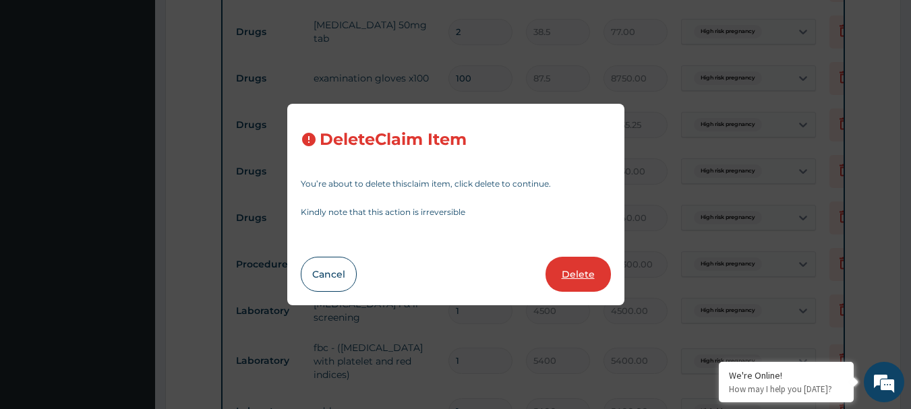
click at [572, 283] on button "Delete" at bounding box center [577, 274] width 65 height 35
type input "4"
type input "560"
type input "2240.00"
type input "1"
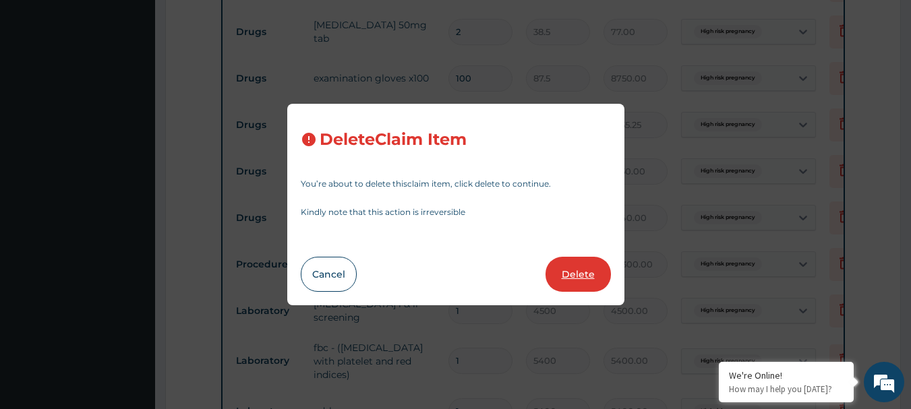
type input "24300"
type input "24300.00"
type input "4500"
type input "4500.00"
type input "5400"
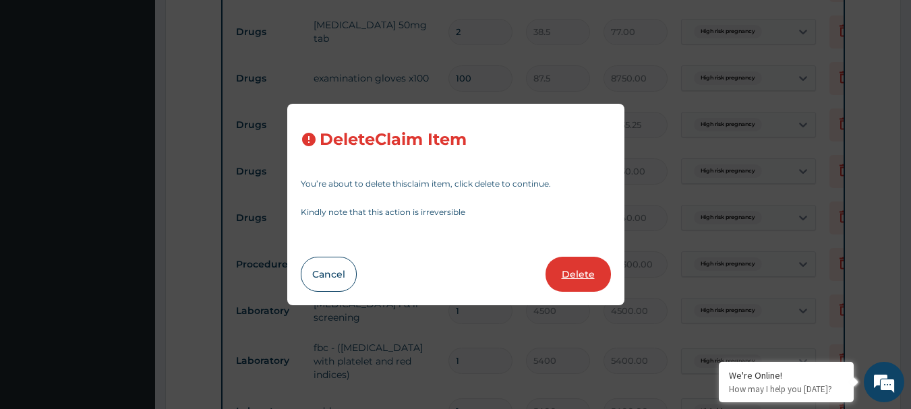
type input "5400.00"
type input "8775"
type input "8775.00"
type input "5400"
type input "5400.00"
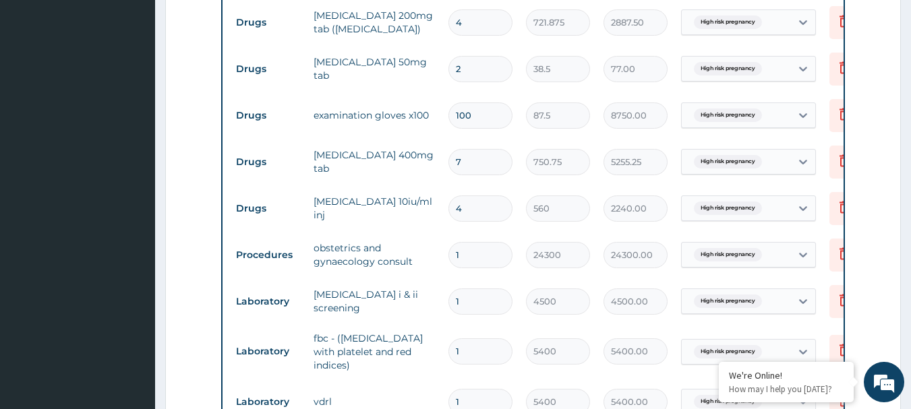
scroll to position [795, 0]
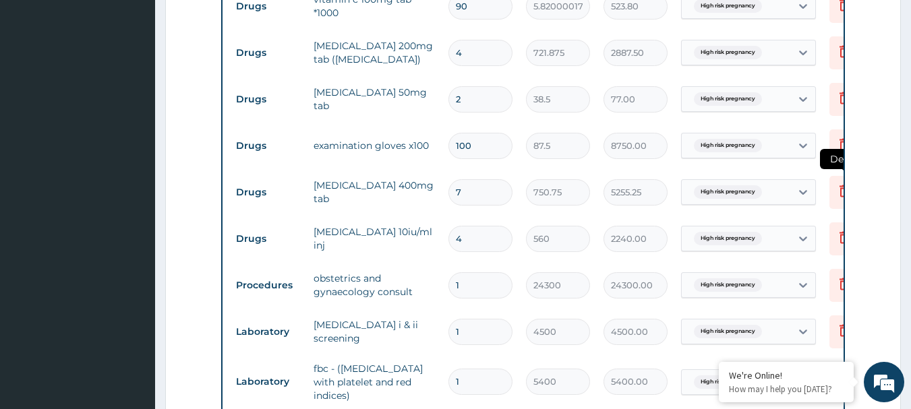
click at [833, 185] on icon at bounding box center [844, 192] width 30 height 33
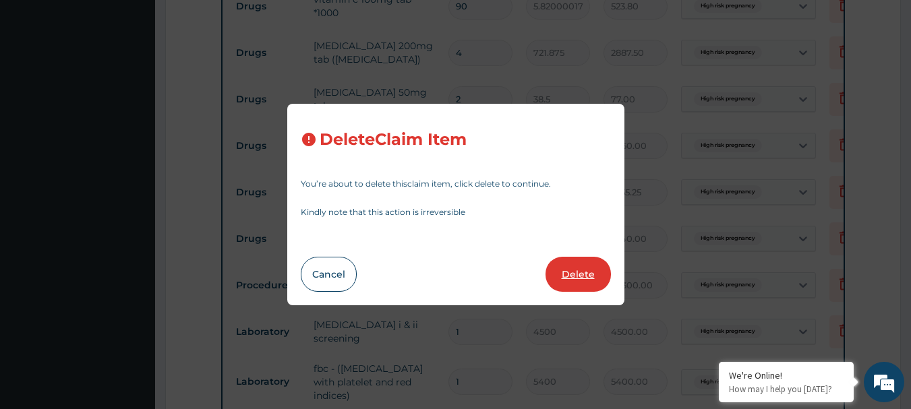
click at [567, 275] on button "Delete" at bounding box center [577, 274] width 65 height 35
type input "4"
type input "560"
type input "2240.00"
type input "1"
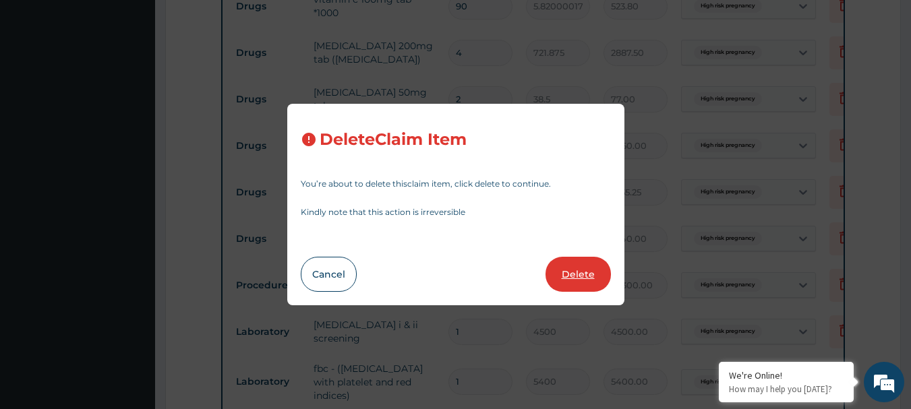
type input "24300"
type input "24300.00"
type input "4500"
type input "4500.00"
type input "5400"
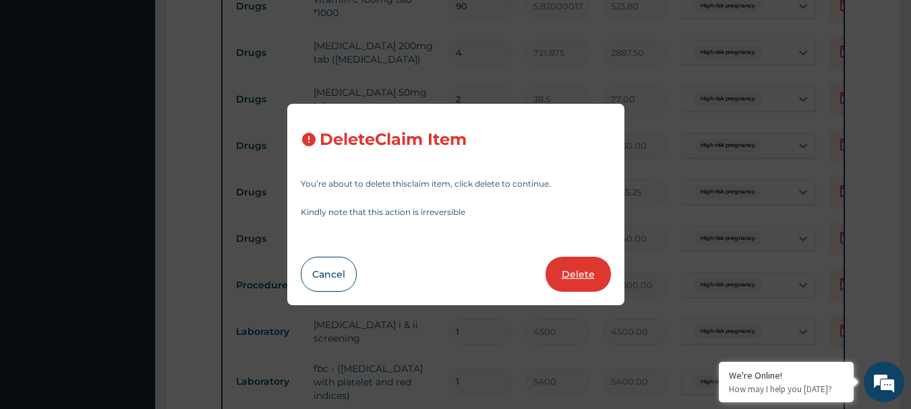
type input "5400.00"
type input "8775"
type input "8775.00"
type input "5400"
type input "5400.00"
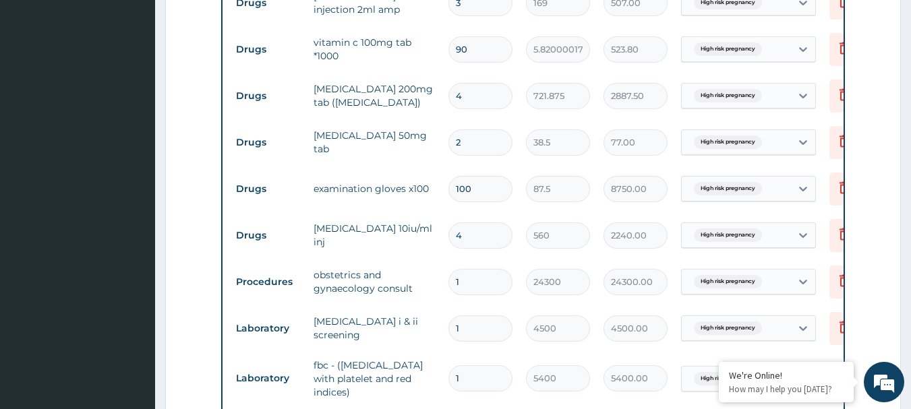
scroll to position [727, 0]
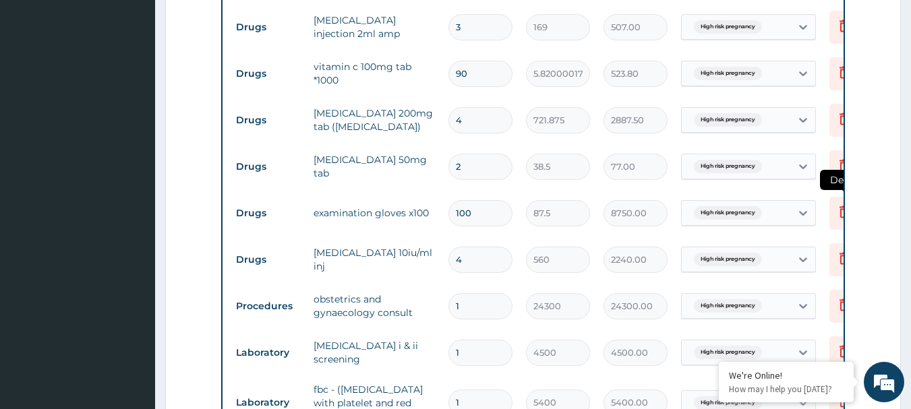
click at [834, 204] on icon at bounding box center [844, 213] width 30 height 33
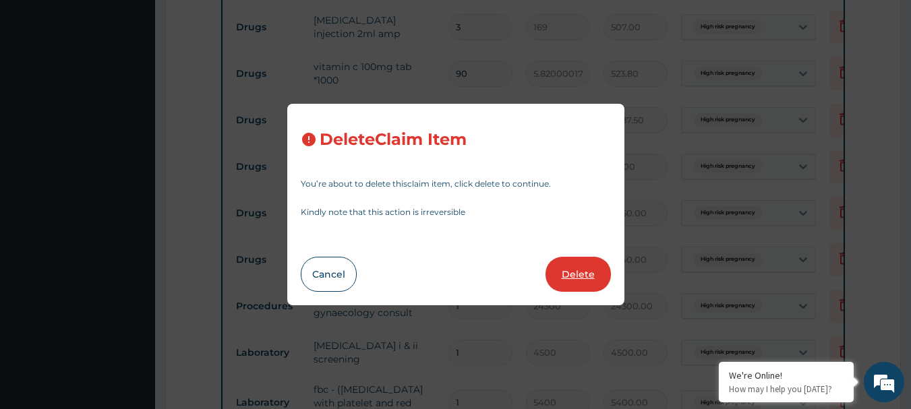
click at [583, 276] on button "Delete" at bounding box center [577, 274] width 65 height 35
type input "4"
type input "560"
type input "2240.00"
type input "1"
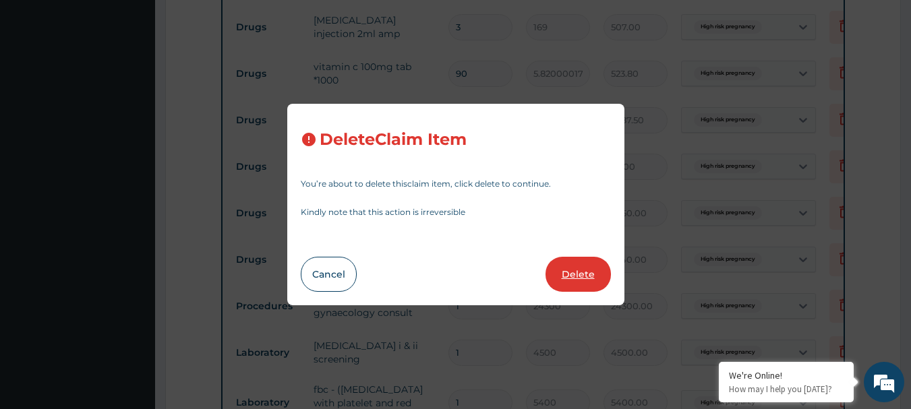
type input "24300"
type input "24300.00"
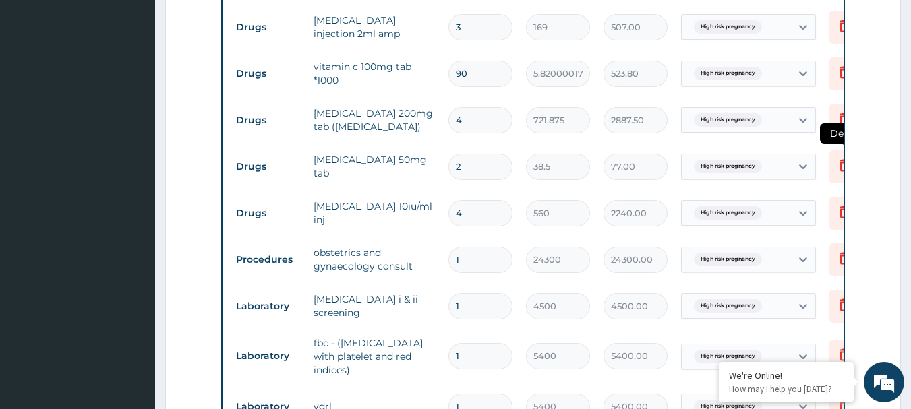
click at [829, 162] on icon at bounding box center [844, 166] width 30 height 33
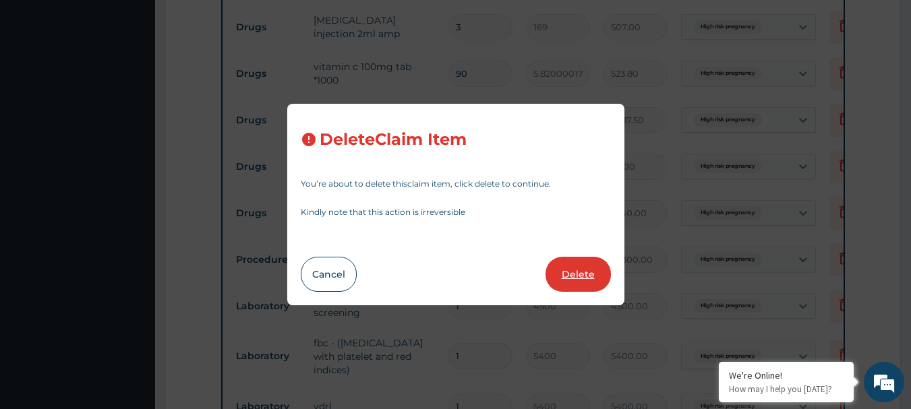
click at [597, 282] on button "Delete" at bounding box center [577, 274] width 65 height 35
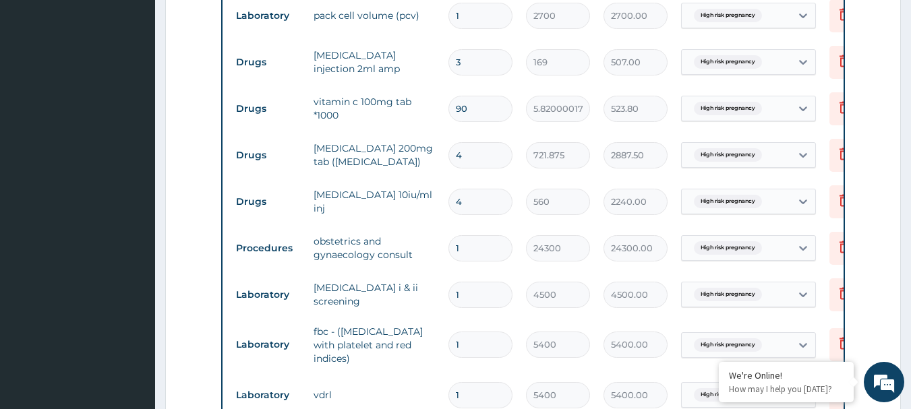
scroll to position [660, 0]
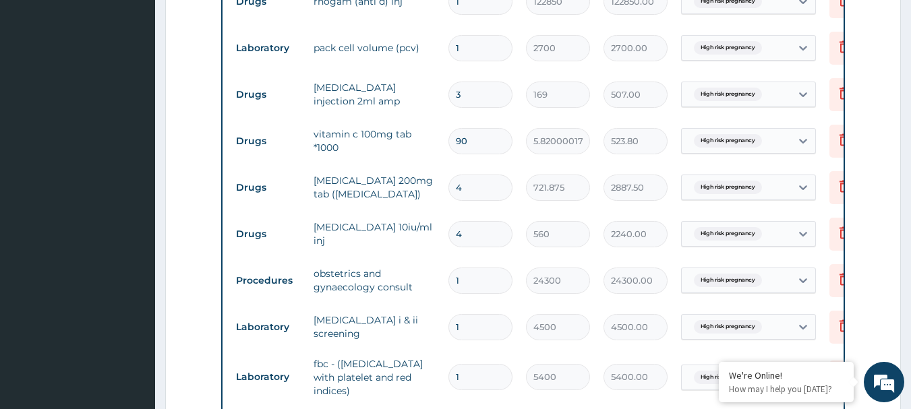
click at [476, 139] on input "90" at bounding box center [480, 141] width 64 height 26
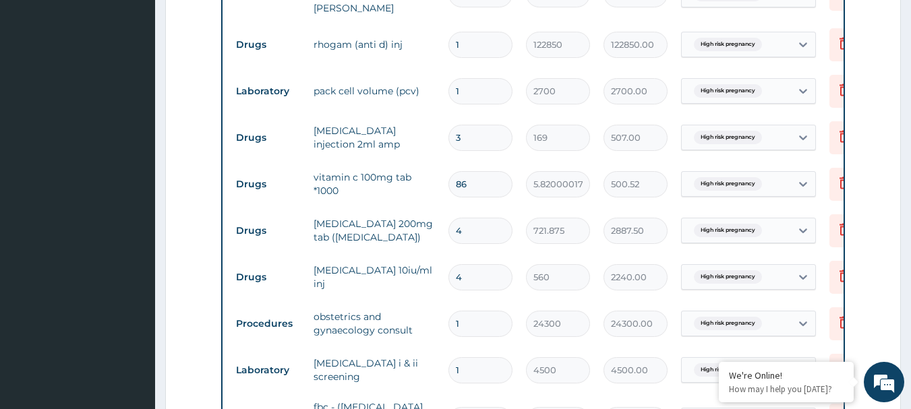
scroll to position [592, 0]
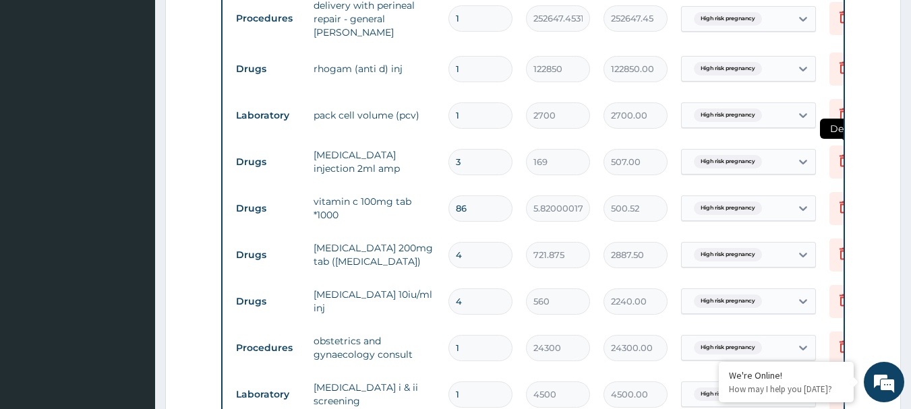
click at [834, 154] on icon at bounding box center [844, 162] width 30 height 33
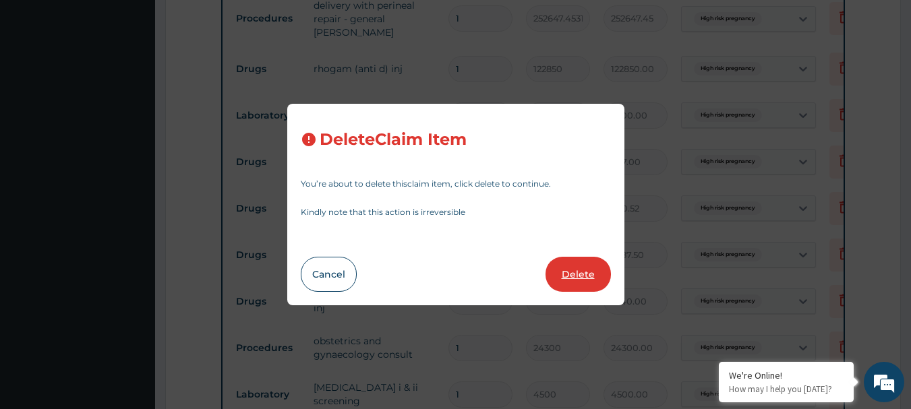
click at [567, 270] on button "Delete" at bounding box center [577, 274] width 65 height 35
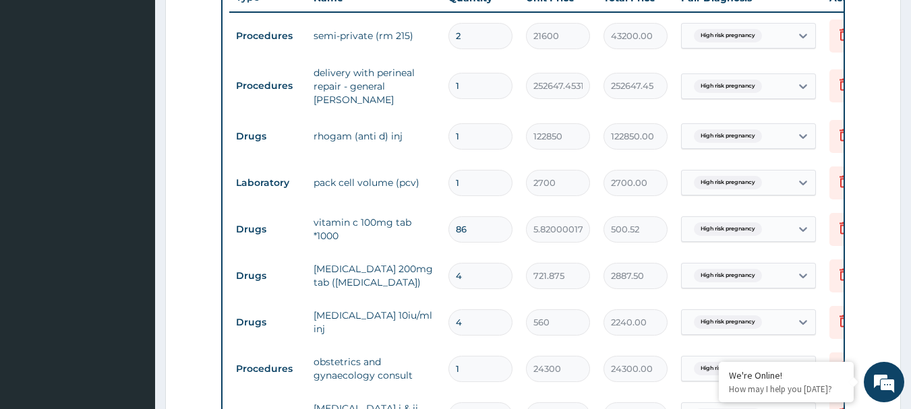
scroll to position [458, 0]
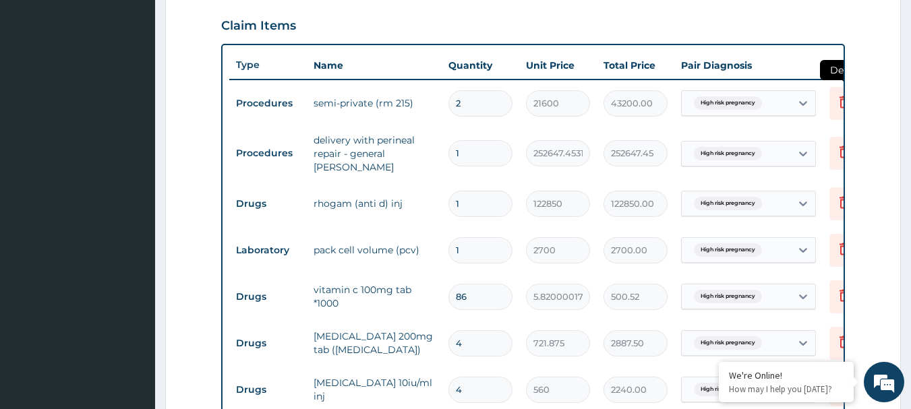
click at [839, 104] on icon at bounding box center [844, 102] width 16 height 16
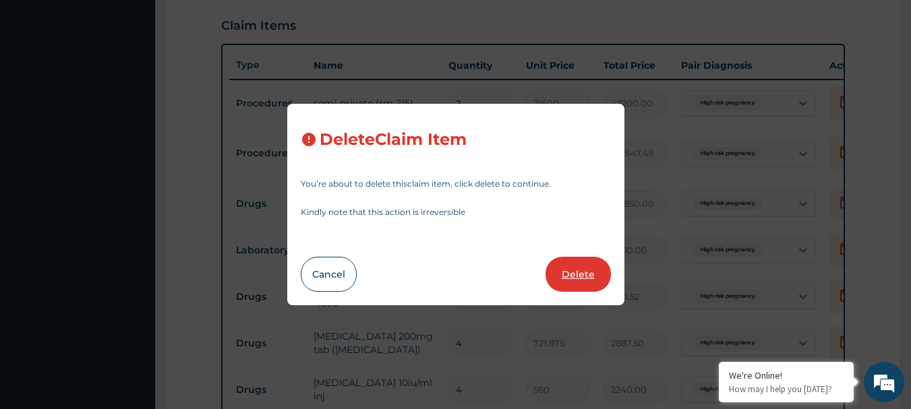
click at [582, 273] on button "Delete" at bounding box center [577, 274] width 65 height 35
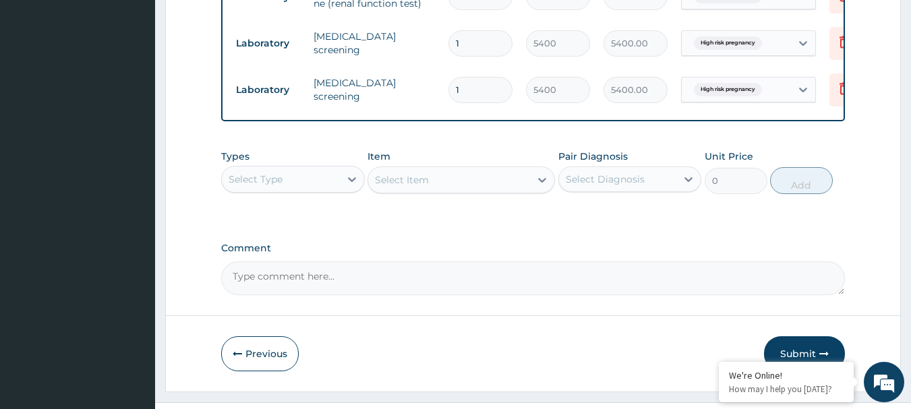
scroll to position [1074, 0]
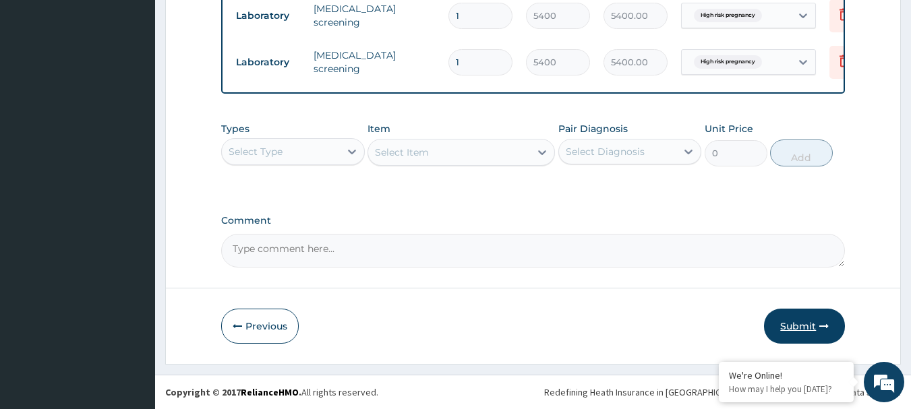
click at [789, 331] on button "Submit" at bounding box center [804, 326] width 81 height 35
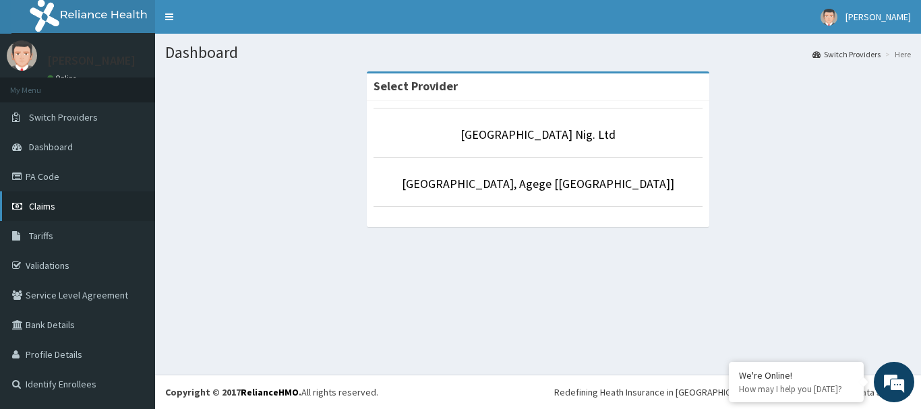
click at [46, 210] on span "Claims" at bounding box center [42, 206] width 26 height 12
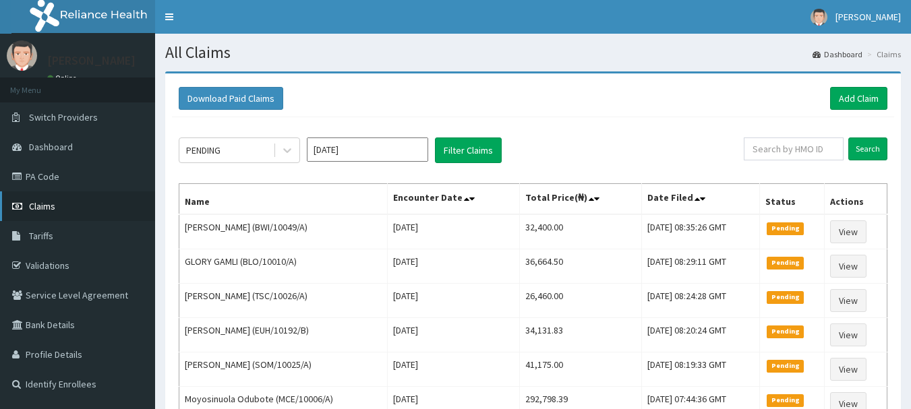
click at [49, 206] on span "Claims" at bounding box center [42, 206] width 26 height 12
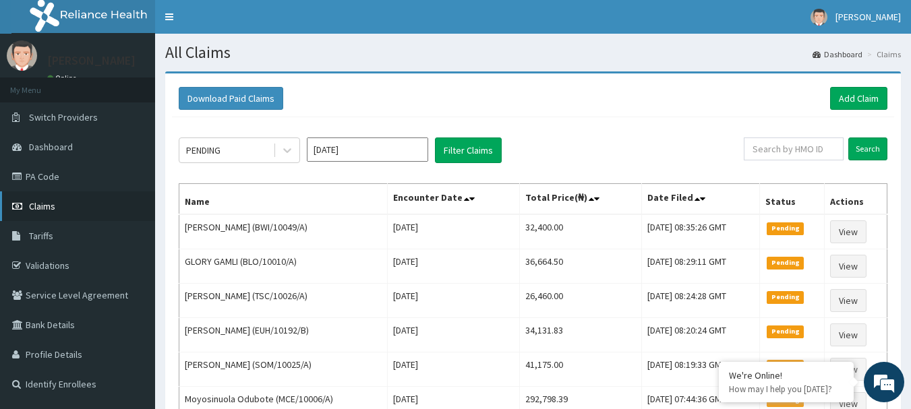
click at [47, 208] on span "Claims" at bounding box center [42, 206] width 26 height 12
click at [284, 150] on icon at bounding box center [287, 151] width 8 height 5
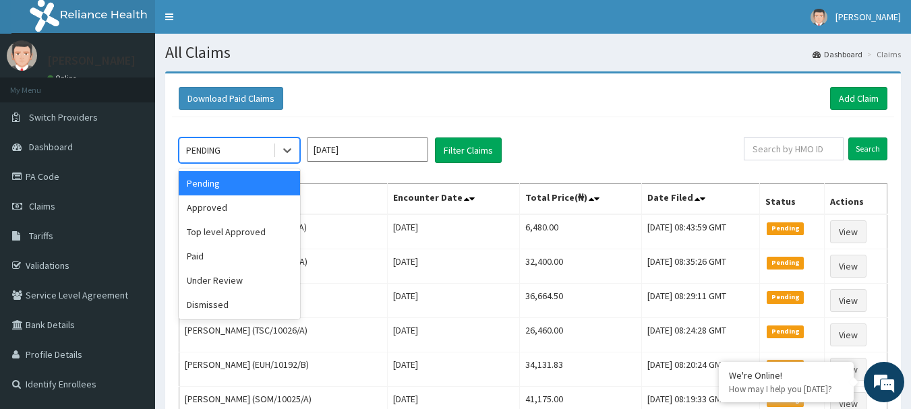
click at [260, 186] on div "Pending" at bounding box center [239, 183] width 121 height 24
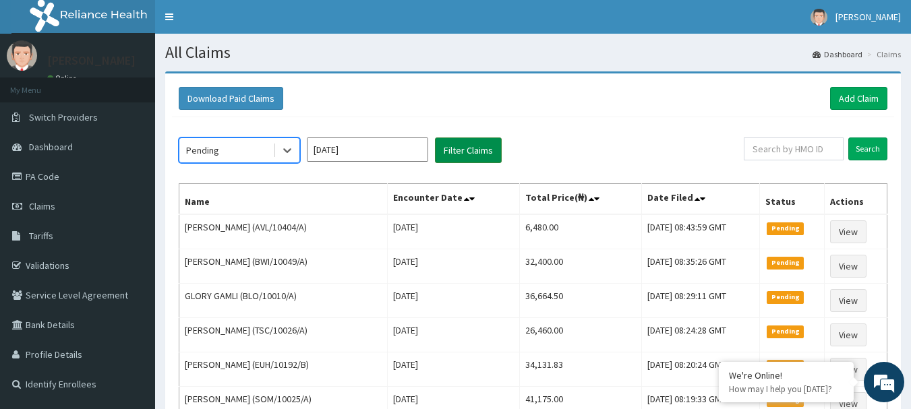
click at [470, 149] on button "Filter Claims" at bounding box center [468, 151] width 67 height 26
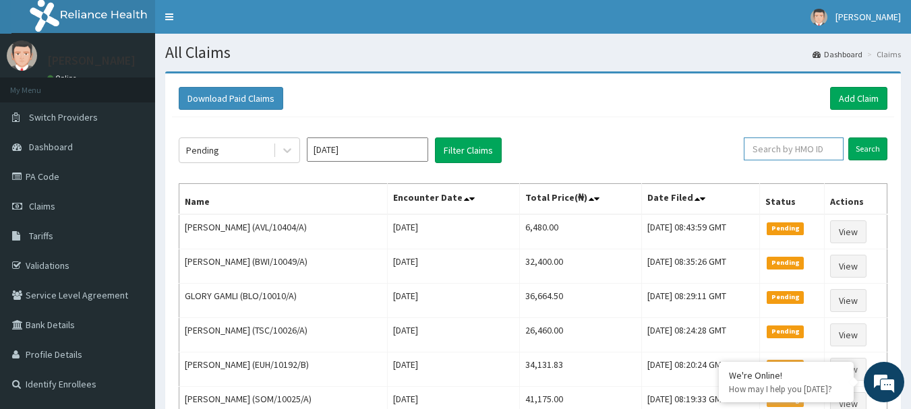
click at [793, 150] on input "text" at bounding box center [793, 149] width 100 height 23
type input "HPL/10089/A"
click at [880, 148] on input "Search" at bounding box center [867, 149] width 39 height 23
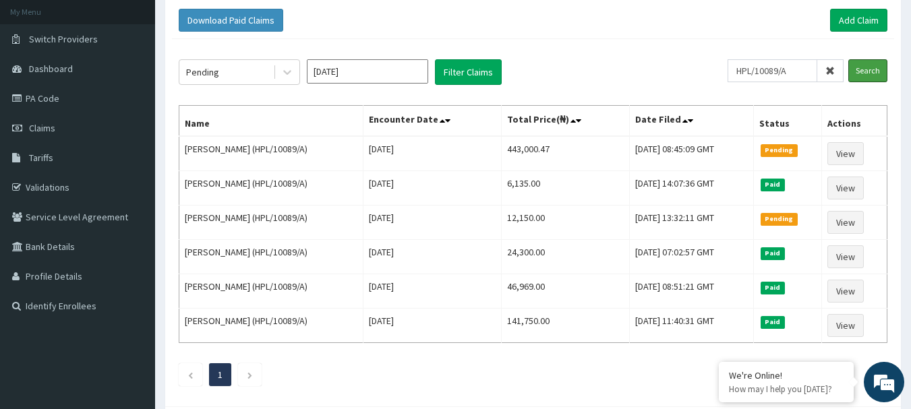
scroll to position [148, 0]
